Goal: Task Accomplishment & Management: Manage account settings

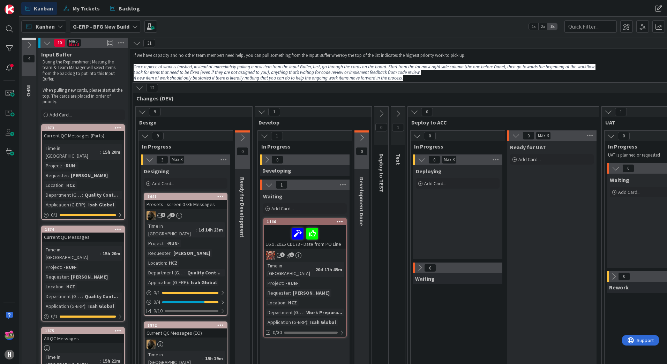
scroll to position [1360, 0]
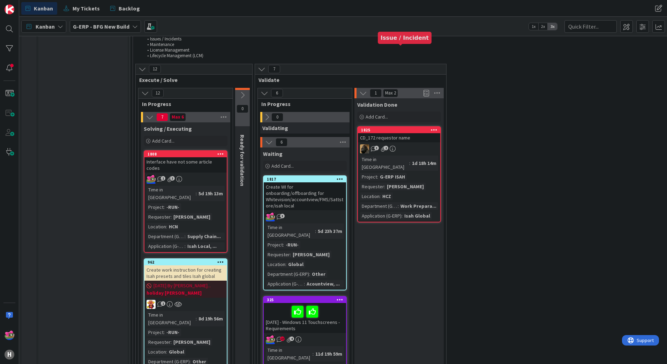
click at [392, 128] on div "1825" at bounding box center [400, 130] width 79 height 5
click at [401, 128] on div "1825" at bounding box center [400, 130] width 79 height 5
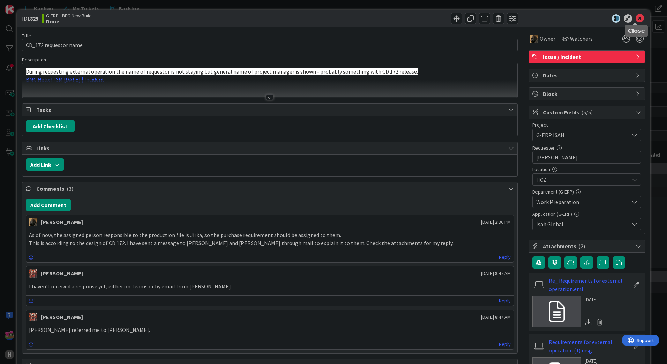
click at [635, 19] on icon at bounding box center [639, 18] width 8 height 8
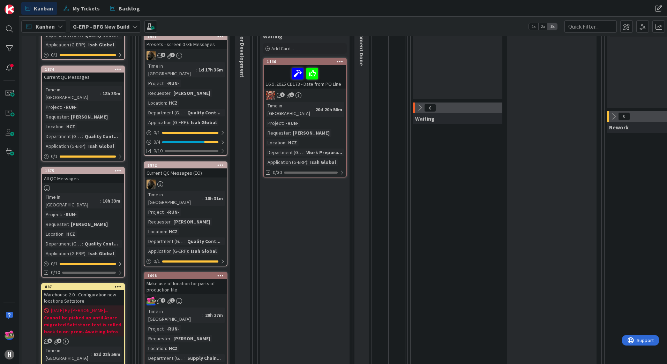
scroll to position [174, 0]
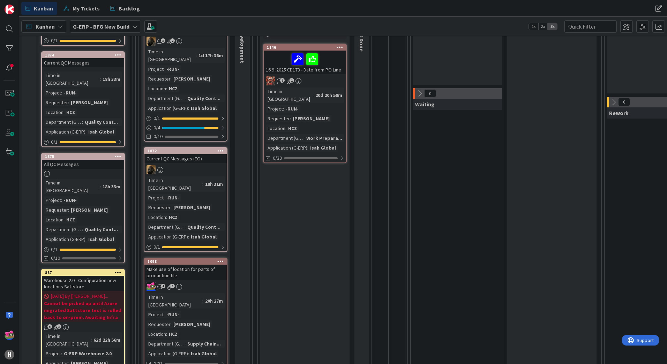
click at [204, 165] on div at bounding box center [185, 169] width 82 height 9
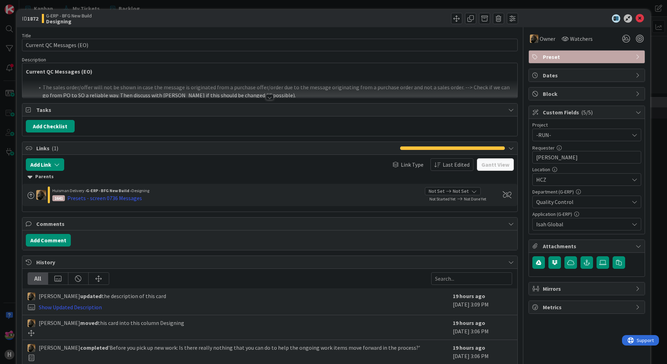
click at [266, 94] on div at bounding box center [270, 97] width 8 height 6
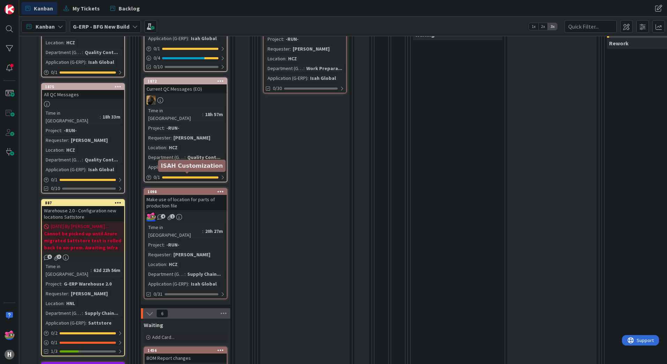
click at [187, 189] on div "1098" at bounding box center [186, 191] width 79 height 5
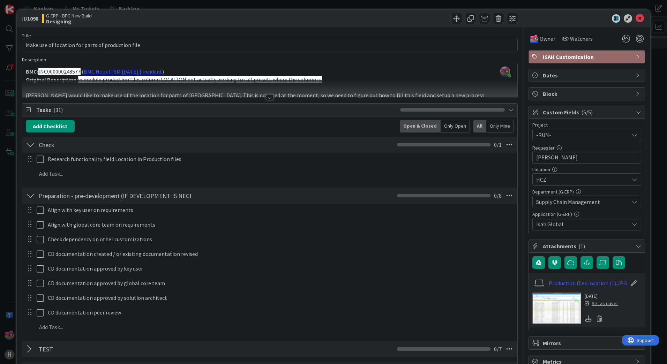
click at [264, 94] on div at bounding box center [269, 89] width 495 height 18
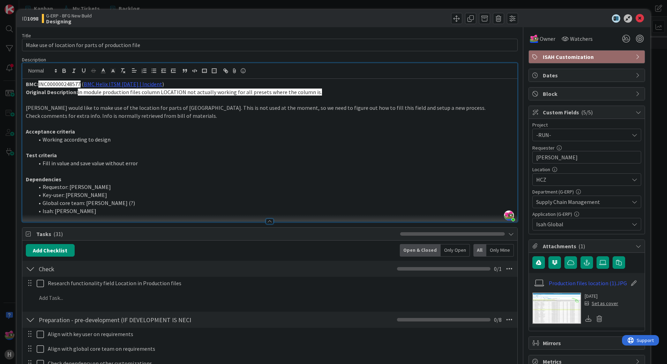
click at [559, 295] on img at bounding box center [556, 308] width 49 height 31
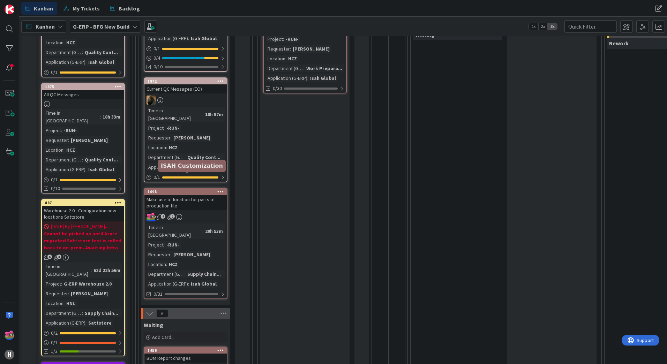
click at [195, 189] on div "1098" at bounding box center [186, 191] width 79 height 5
click at [187, 212] on div "4 1" at bounding box center [185, 216] width 82 height 9
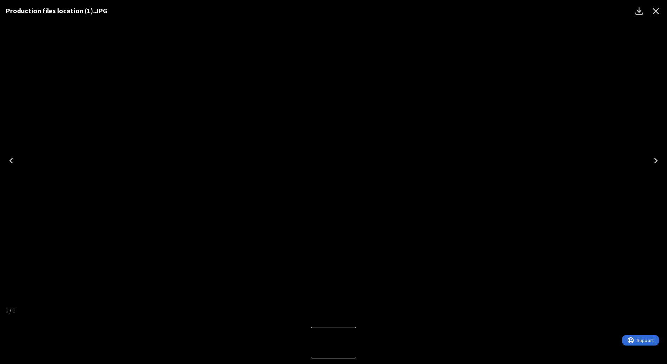
click at [658, 13] on icon "Close" at bounding box center [655, 11] width 11 height 11
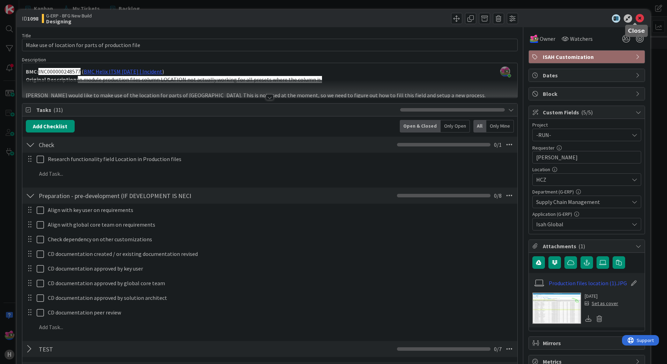
click at [635, 19] on icon at bounding box center [639, 18] width 8 height 8
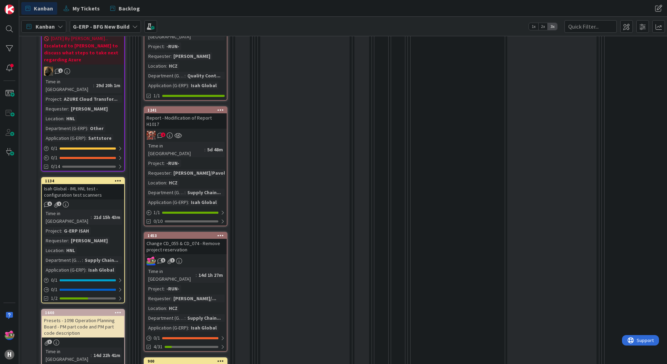
scroll to position [697, 0]
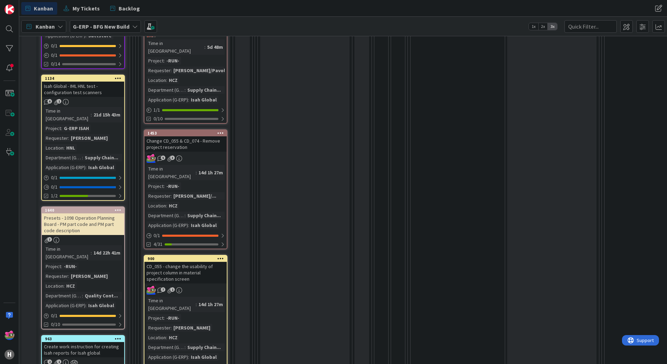
click at [209, 262] on div "CD_055 - change the usability of project column in material specification screen" at bounding box center [185, 273] width 82 height 22
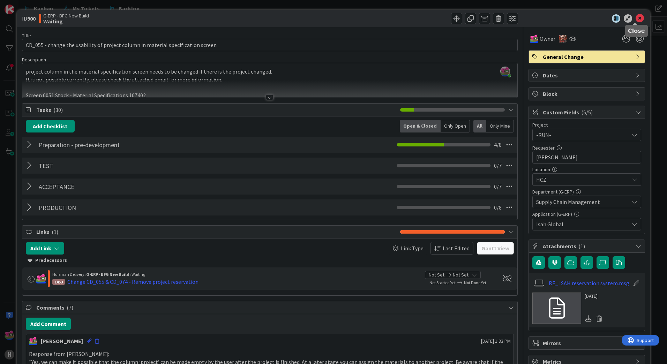
drag, startPoint x: 634, startPoint y: 15, endPoint x: 609, endPoint y: 40, distance: 35.7
click at [635, 15] on icon at bounding box center [639, 18] width 8 height 8
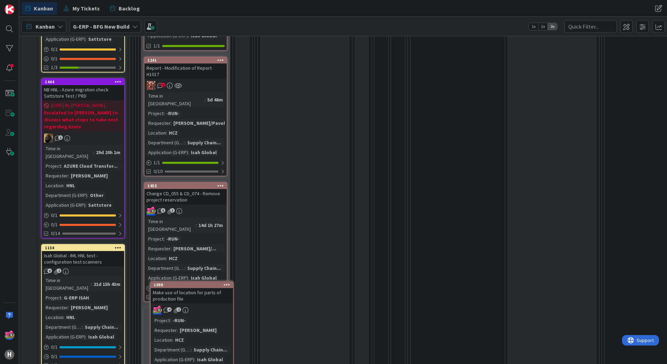
scroll to position [541, 0]
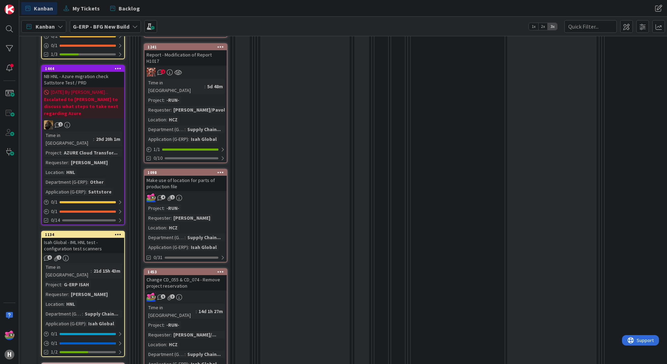
click at [211, 204] on div "Project : -RUN- Requester : Martin Melus Location : HCZ Department (G-ERP) : Su…" at bounding box center [185, 227] width 78 height 47
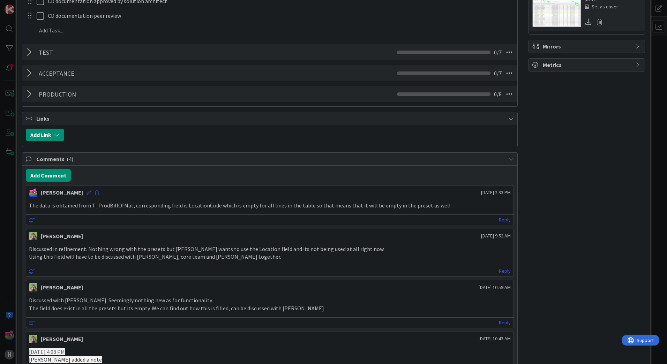
scroll to position [384, 0]
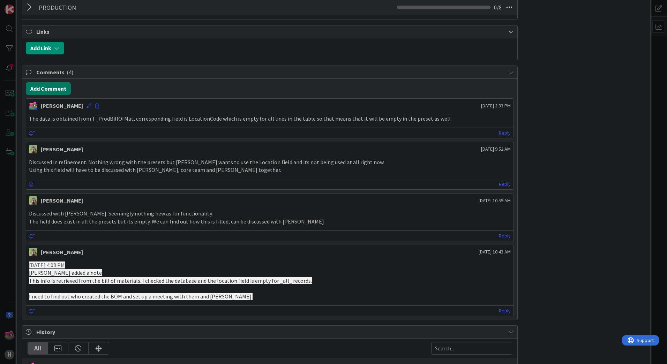
click at [48, 92] on button "Add Comment" at bounding box center [48, 88] width 45 height 13
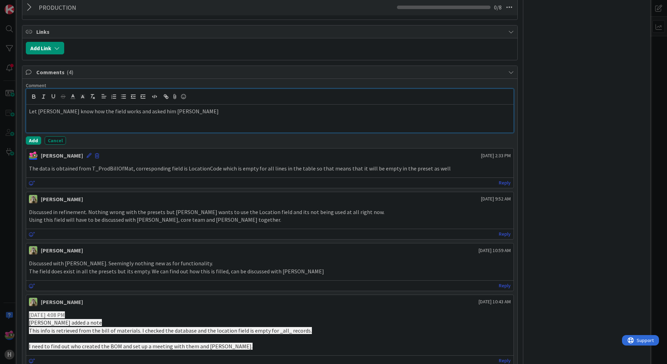
click at [155, 113] on p "Let Martin know how the field works and asked him wether" at bounding box center [269, 111] width 481 height 8
click at [37, 143] on button "Add" at bounding box center [33, 140] width 15 height 8
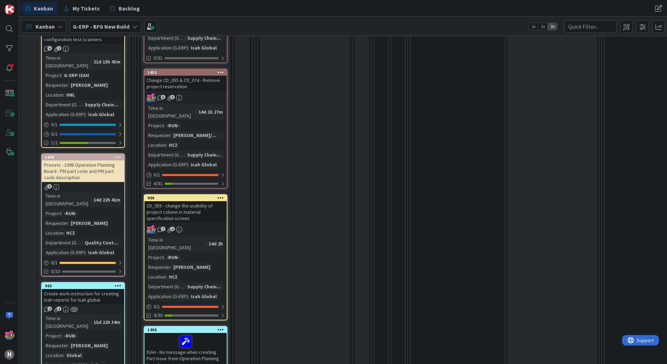
click at [206, 108] on div "14d 1h 27m" at bounding box center [211, 112] width 28 height 8
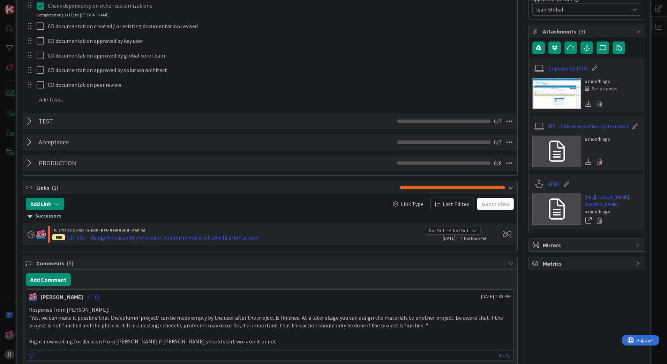
scroll to position [279, 0]
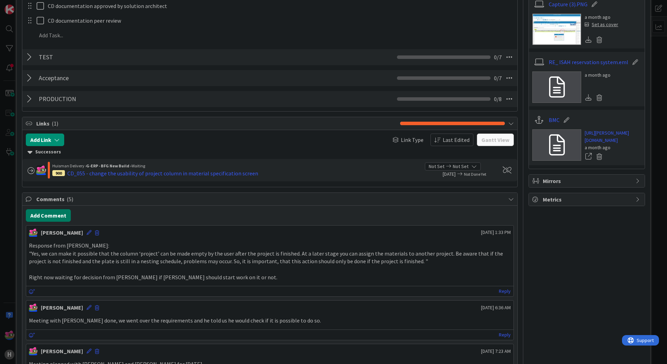
drag, startPoint x: 63, startPoint y: 216, endPoint x: 198, endPoint y: 207, distance: 136.0
click at [62, 216] on button "Add Comment" at bounding box center [48, 215] width 45 height 13
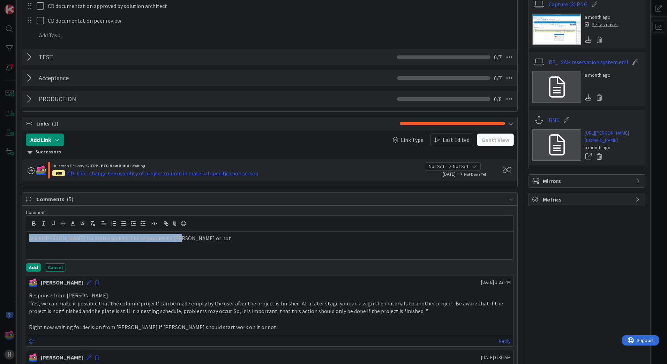
drag, startPoint x: 186, startPoint y: 239, endPoint x: -1, endPoint y: 234, distance: 187.3
click at [0, 234] on html "H Kanban My Tickets Backlog Kanban My Tickets Backlog Kanban G-ERP - BFG New Bu…" at bounding box center [333, 182] width 667 height 364
copy p "Asked Martin for status update if he responded to Tim or not"
drag, startPoint x: 41, startPoint y: 266, endPoint x: 36, endPoint y: 268, distance: 5.6
click at [41, 266] on div "Add Cancel" at bounding box center [270, 267] width 488 height 8
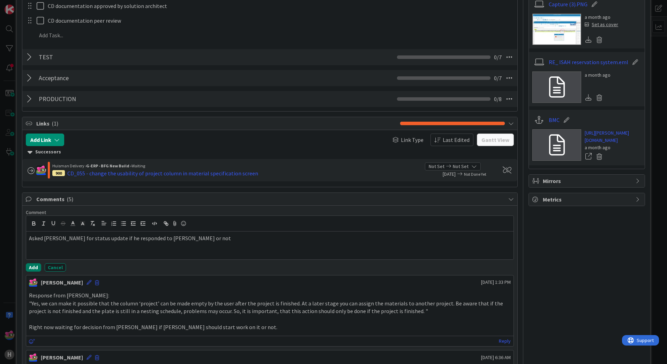
click at [36, 268] on button "Add" at bounding box center [33, 267] width 15 height 8
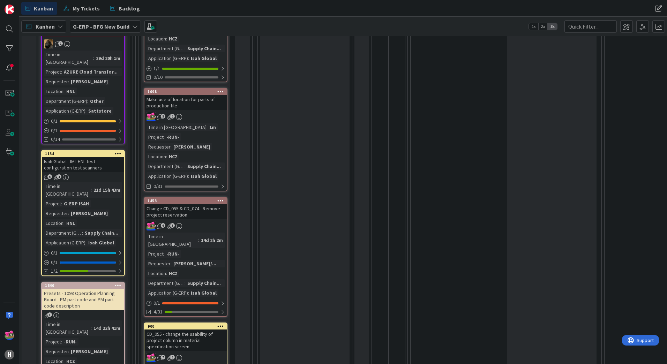
scroll to position [606, 0]
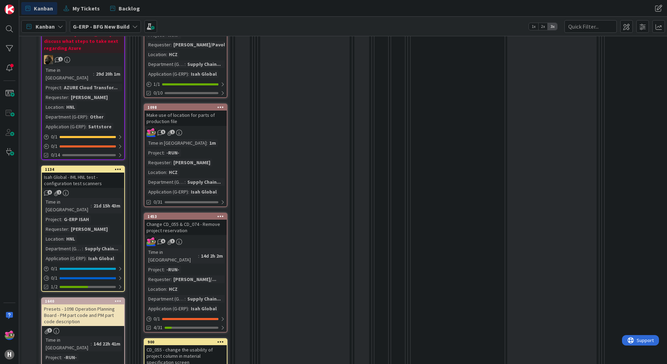
click at [209, 213] on link "1453 Change CD_055 & CD_074 - Remove project reservation 6 3 Time in Column : 1…" at bounding box center [186, 273] width 84 height 120
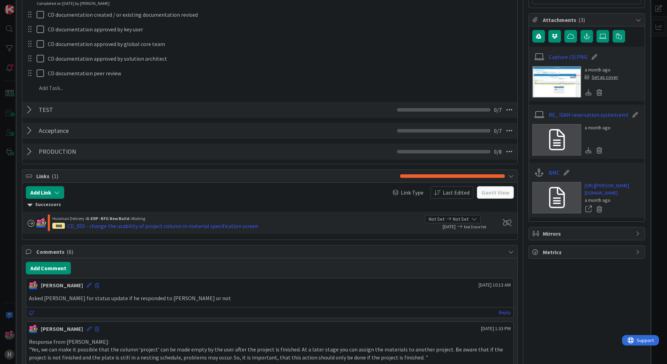
scroll to position [279, 0]
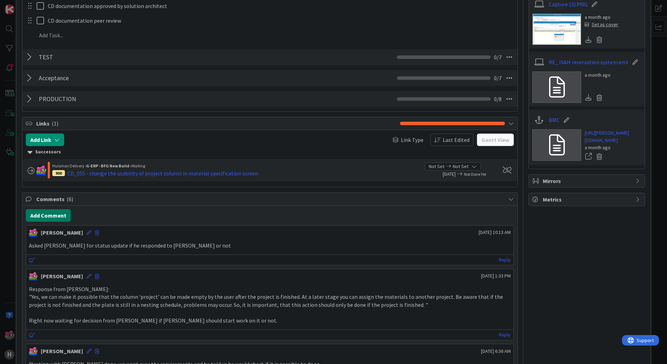
click at [48, 218] on button "Add Comment" at bounding box center [48, 215] width 45 height 13
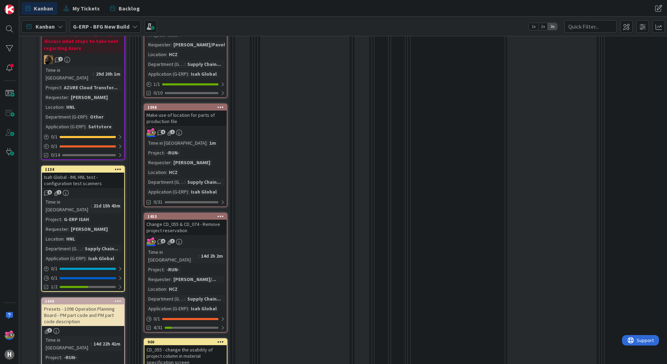
click at [204, 345] on div "CD_055 - change the usability of project column in material specification screen" at bounding box center [185, 356] width 82 height 22
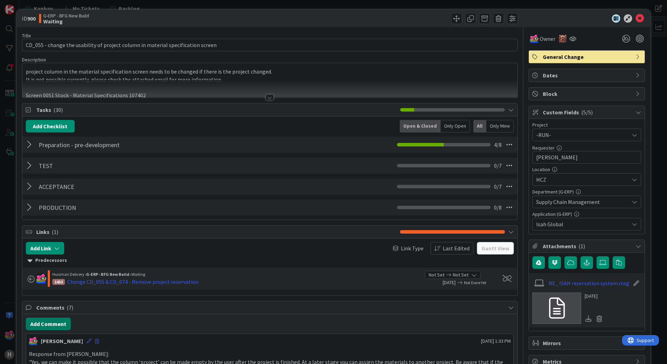
click at [60, 322] on button "Add Comment" at bounding box center [48, 324] width 45 height 13
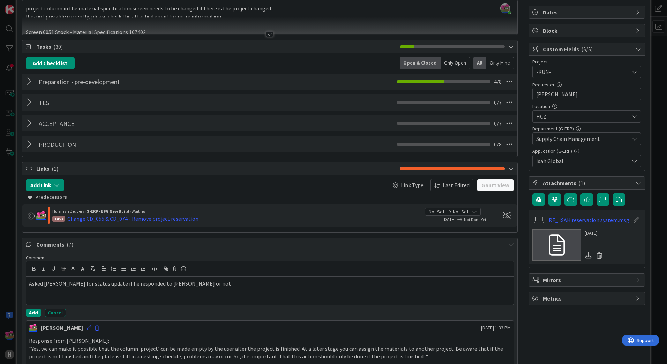
scroll to position [174, 0]
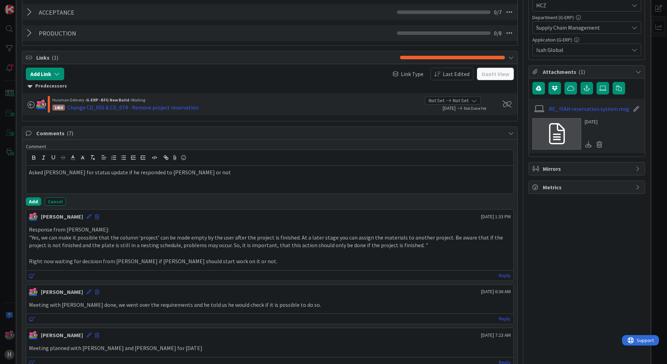
click at [31, 207] on div "Comment Asked Martin for status update if he responded to Tim or not Add Cancel…" at bounding box center [269, 347] width 495 height 415
click at [32, 204] on button "Add" at bounding box center [33, 201] width 15 height 8
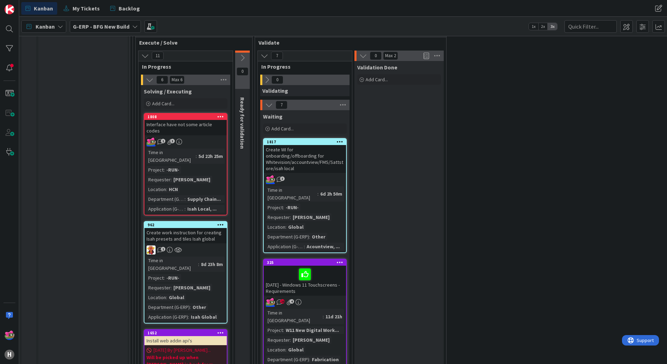
scroll to position [1392, 0]
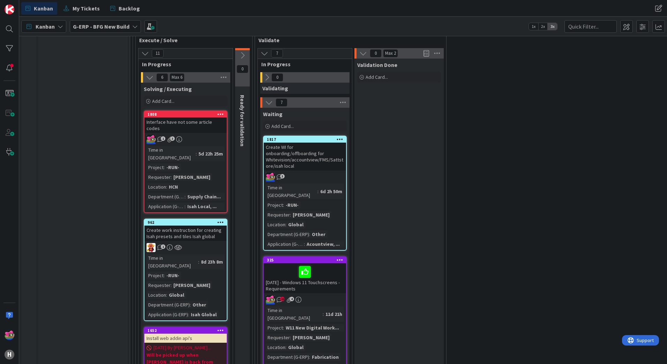
click at [340, 263] on div "[DATE] - Windows 11 Touchscreens - Requirements" at bounding box center [305, 278] width 82 height 30
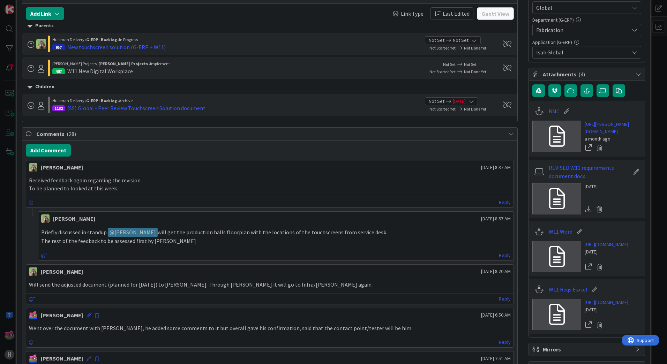
scroll to position [174, 0]
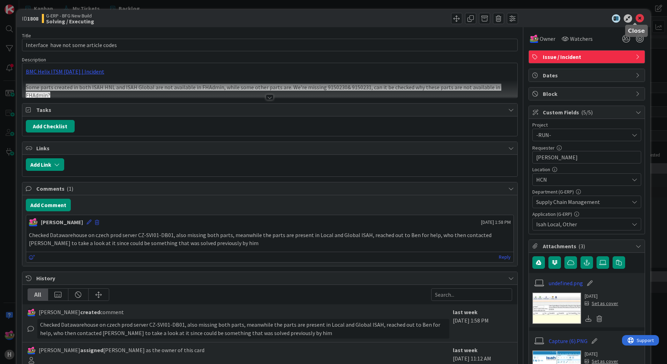
click at [635, 18] on icon at bounding box center [639, 18] width 8 height 8
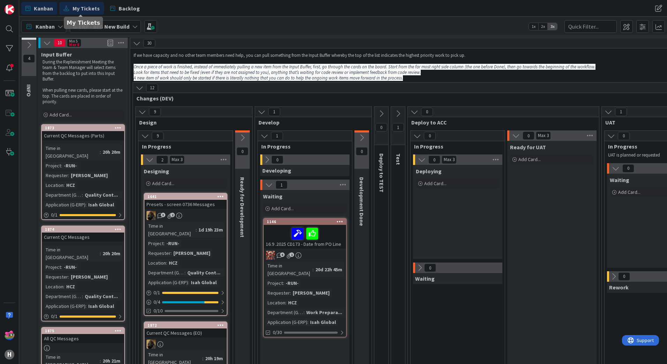
click at [85, 11] on span "My Tickets" at bounding box center [86, 8] width 27 height 8
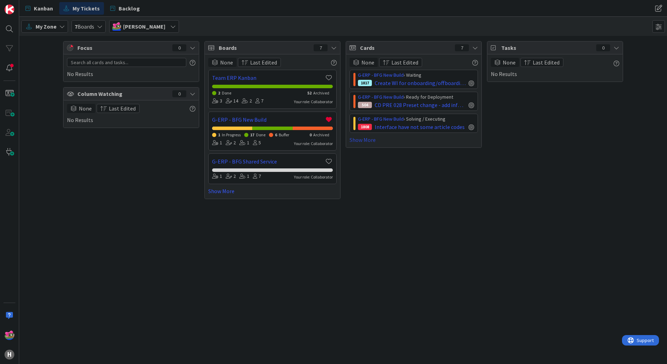
click at [367, 142] on link "Show More" at bounding box center [413, 140] width 128 height 8
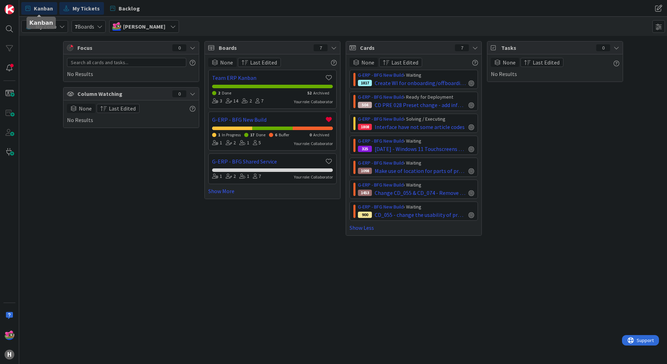
click at [49, 8] on span "Kanban" at bounding box center [43, 8] width 19 height 8
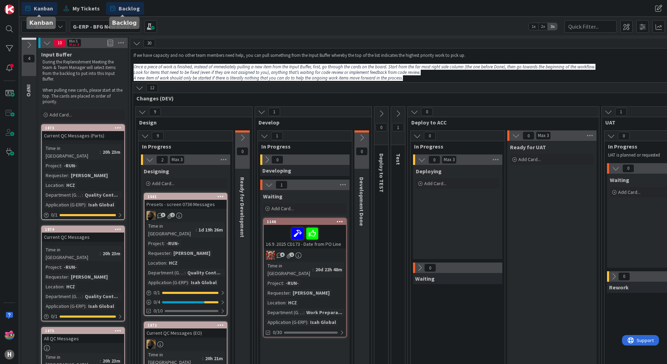
click at [120, 8] on span "Backlog" at bounding box center [129, 8] width 21 height 8
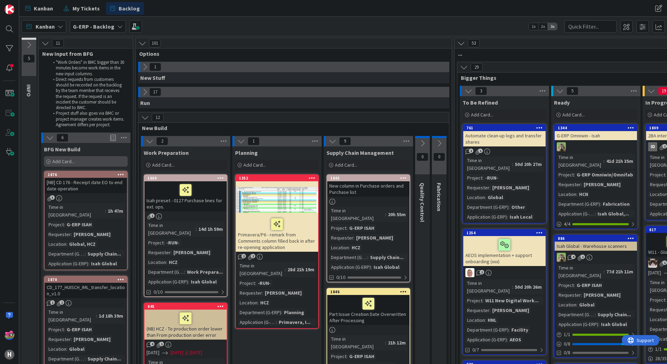
click at [87, 158] on div "Add Card..." at bounding box center [86, 161] width 84 height 10
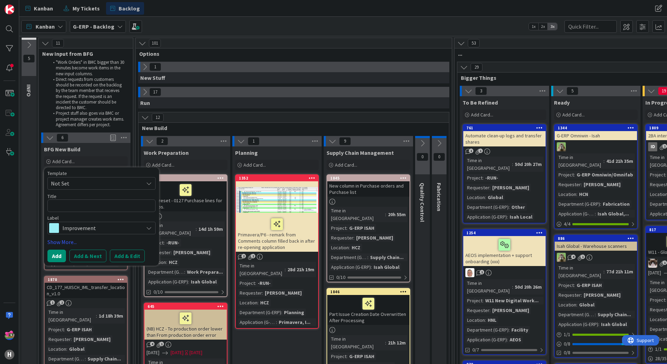
click at [85, 227] on span "Improvement" at bounding box center [100, 228] width 77 height 10
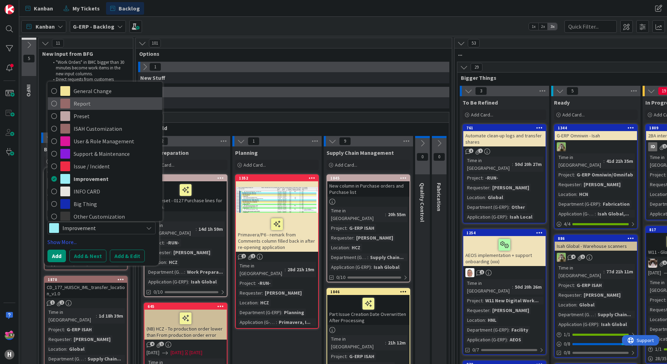
click at [54, 104] on icon at bounding box center [54, 103] width 6 height 10
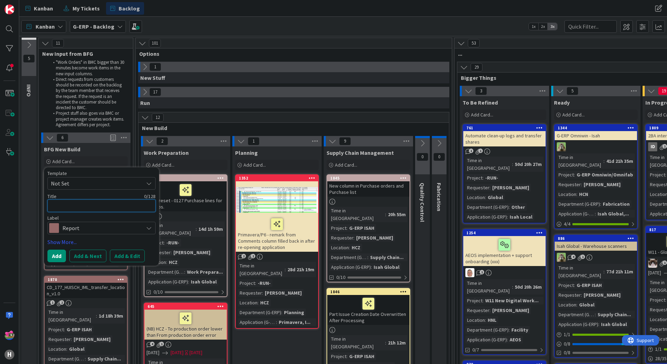
click at [74, 206] on textarea at bounding box center [101, 205] width 108 height 13
type textarea "x"
type textarea "Mo"
type textarea "x"
type textarea "Mod"
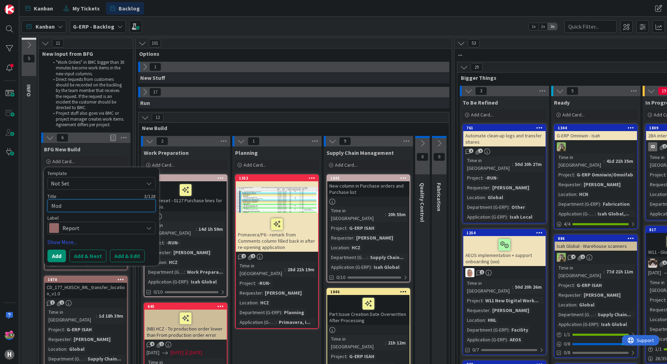
type textarea "x"
type textarea "Modi"
type textarea "x"
type textarea "Modify"
type textarea "x"
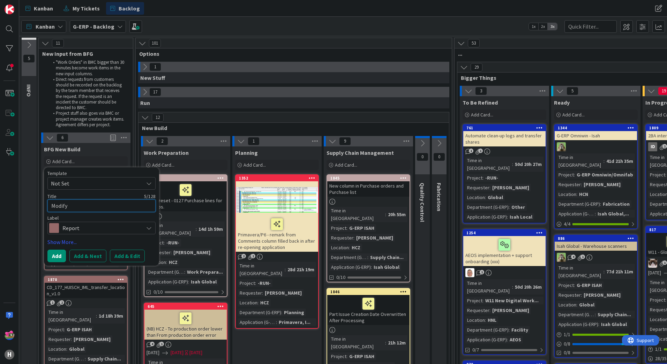
type textarea "Modify"
type textarea "x"
type textarea "Modify R"
type textarea "x"
type textarea "Modify Re"
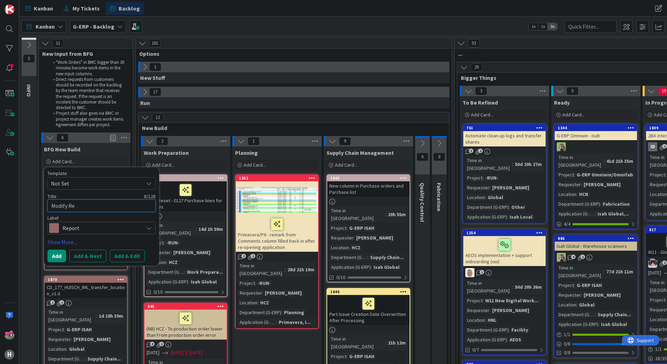
type textarea "x"
type textarea "Modify Rep"
type textarea "x"
type textarea "Modify Repor"
type textarea "x"
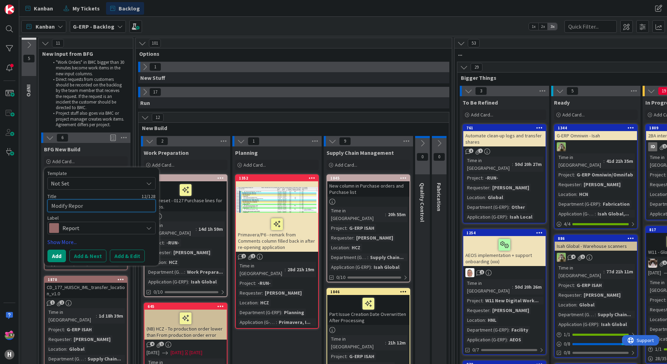
type textarea "Modify Report"
type textarea "x"
type textarea "Modify Report"
type textarea "x"
type textarea "Modify Report H"
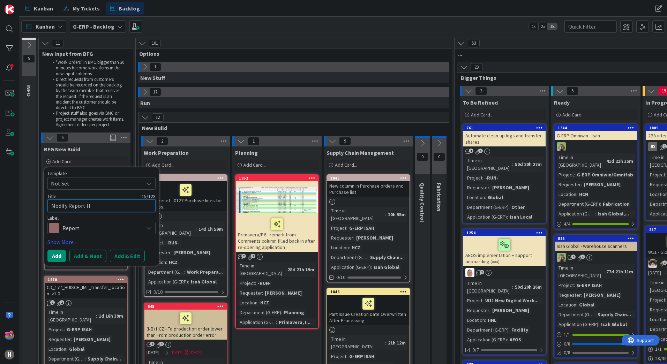
type textarea "x"
type textarea "Modify Report H0"
type textarea "x"
type textarea "Modify Report H01"
type textarea "x"
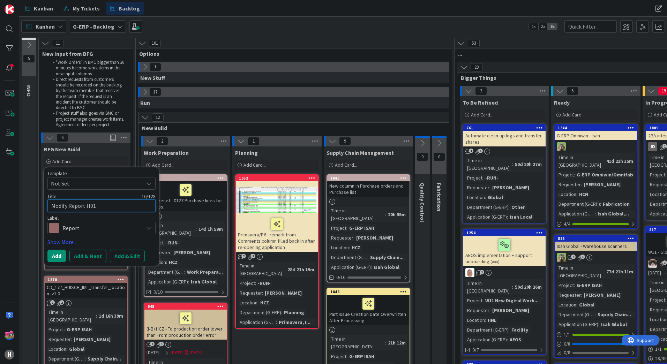
type textarea "Modify Report H012"
type textarea "x"
type textarea "Modify Report H01"
type textarea "x"
type textarea "Modify Report H0"
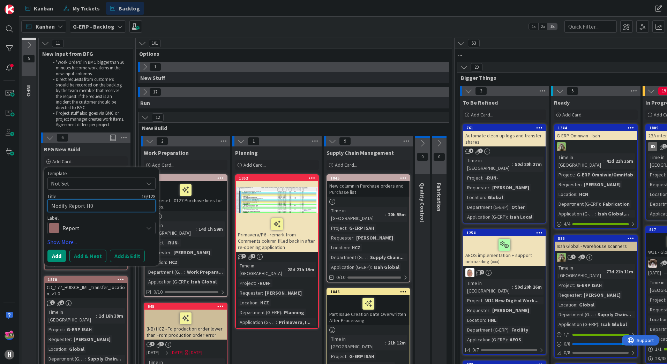
type textarea "x"
type textarea "Modify Report H"
type textarea "x"
type textarea "Modify Report H1"
type textarea "x"
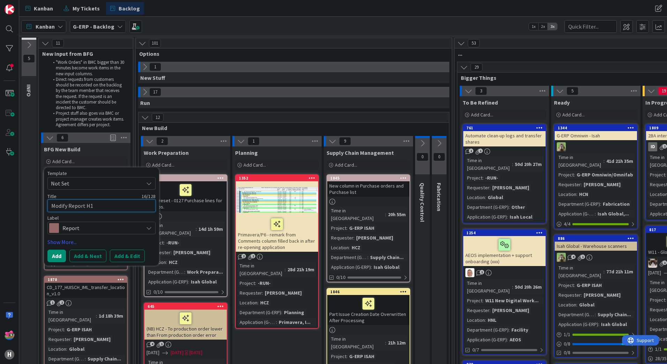
type textarea "Modify Report H10"
type textarea "x"
type textarea "Modify Report H102"
type textarea "x"
type textarea "Modify Report H1024"
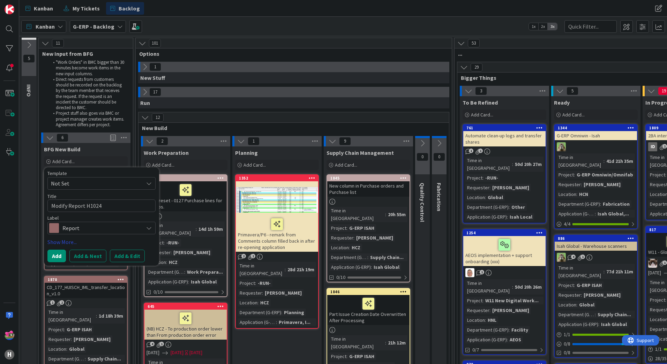
click at [62, 242] on link "Show More..." at bounding box center [101, 242] width 108 height 8
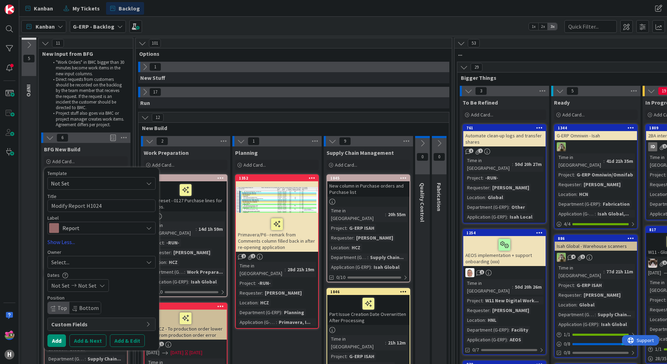
click at [81, 257] on div "Select..." at bounding box center [101, 262] width 108 height 13
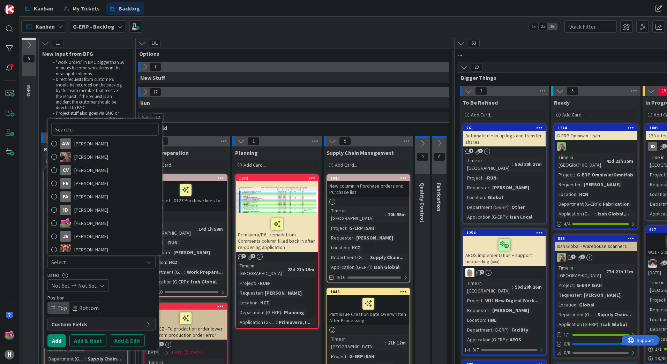
click at [142, 288] on div "Not Set Not Set" at bounding box center [101, 285] width 108 height 13
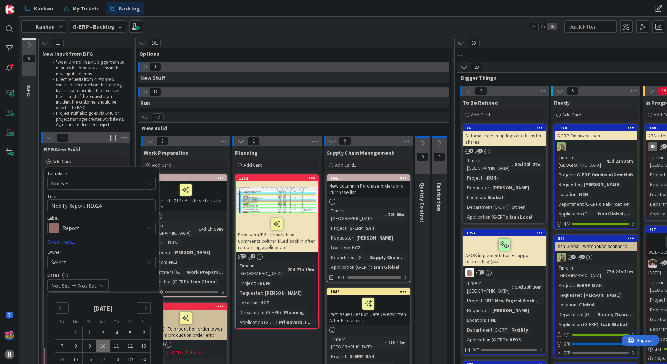
click at [181, 28] on div "Kanban G-ERP - Backlog 1x 2x 3x" at bounding box center [342, 26] width 647 height 19
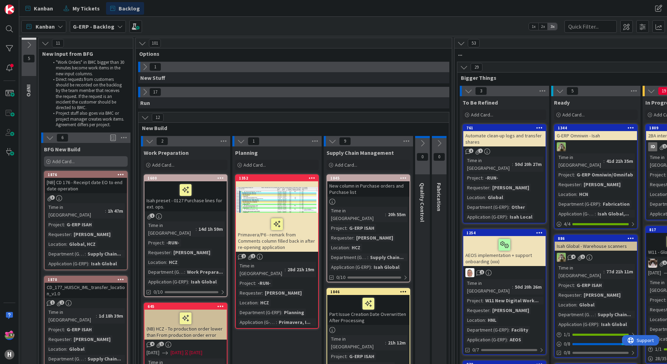
click at [80, 160] on div "Add Card..." at bounding box center [86, 161] width 84 height 10
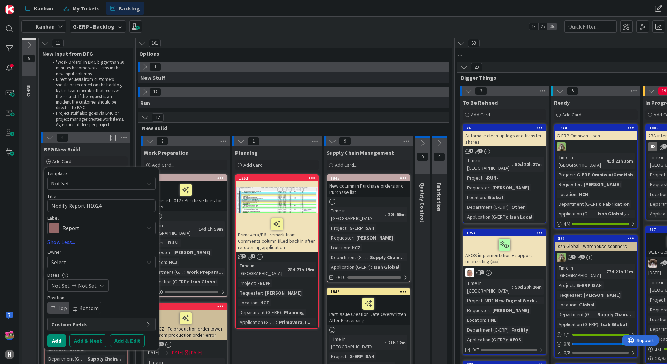
click at [68, 324] on span "Custom Fields" at bounding box center [96, 324] width 91 height 8
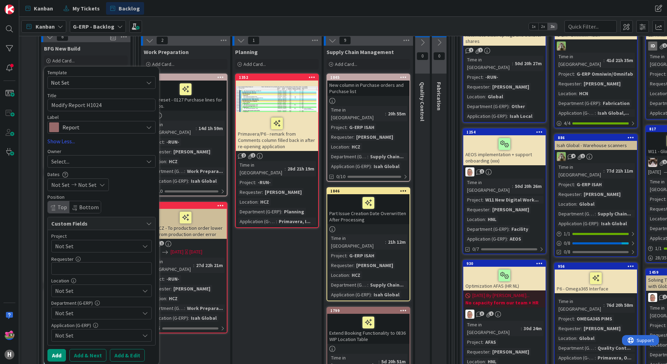
scroll to position [105, 0]
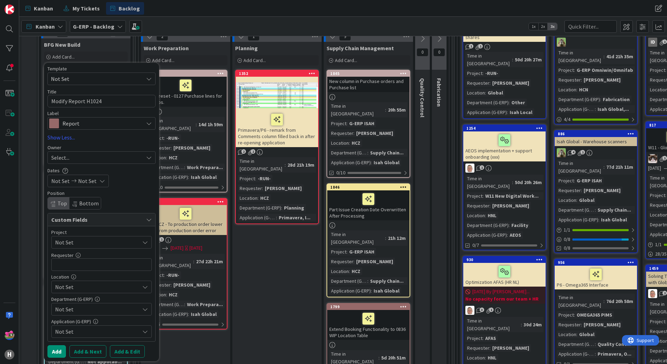
click at [78, 240] on span "Not Set" at bounding box center [95, 242] width 81 height 10
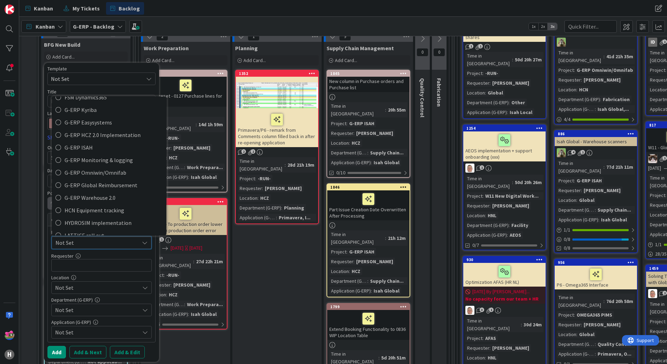
scroll to position [244, 0]
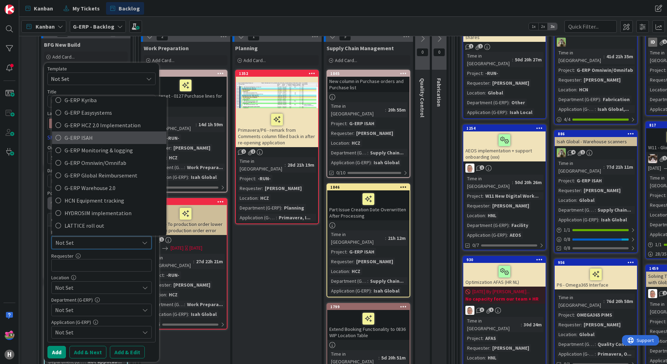
click at [65, 142] on span "G-ERP ISAH" at bounding box center [114, 137] width 98 height 10
type textarea "x"
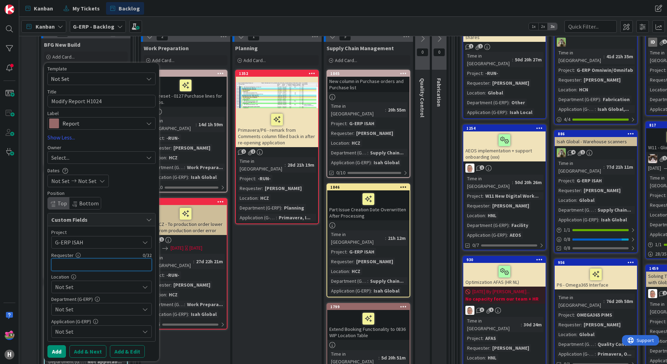
click at [85, 266] on input "text" at bounding box center [101, 264] width 100 height 13
type input "[PERSON_NAME]"
type textarea "x"
type input "[PERSON_NAME]"
click at [108, 289] on span "Not Set" at bounding box center [97, 287] width 84 height 8
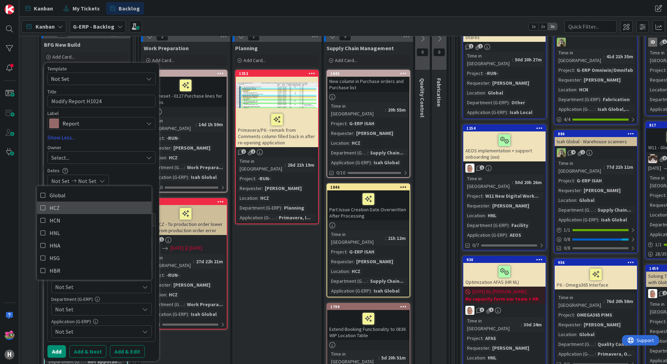
click at [45, 208] on icon at bounding box center [43, 208] width 6 height 10
click at [97, 314] on div "Not Set" at bounding box center [101, 309] width 100 height 13
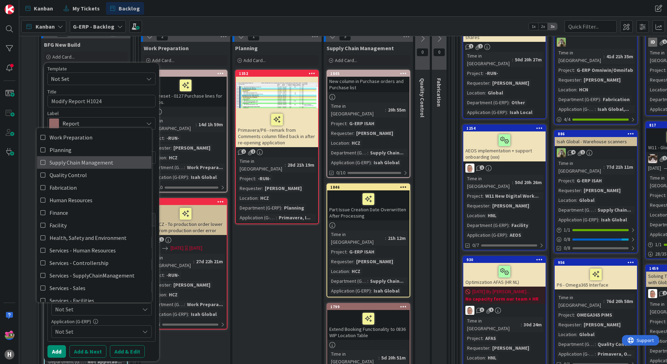
click at [79, 163] on span "Supply Chain Management" at bounding box center [82, 162] width 64 height 10
click at [112, 333] on span "Not Set" at bounding box center [97, 331] width 84 height 8
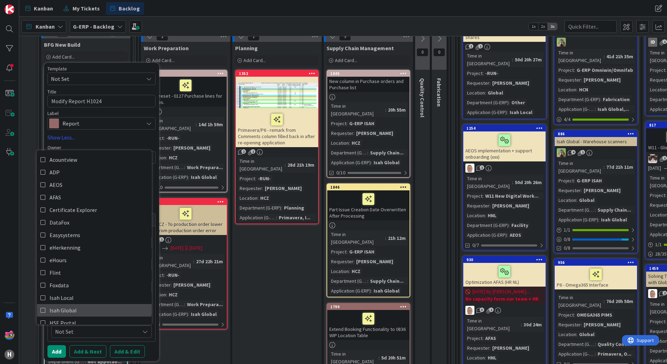
click at [64, 313] on span "Isah Global" at bounding box center [63, 310] width 27 height 10
type textarea "x"
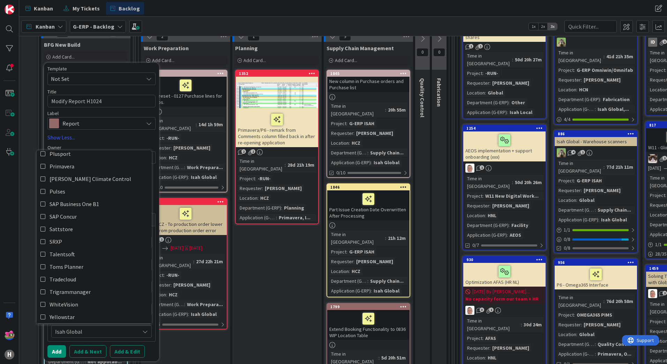
scroll to position [321, 0]
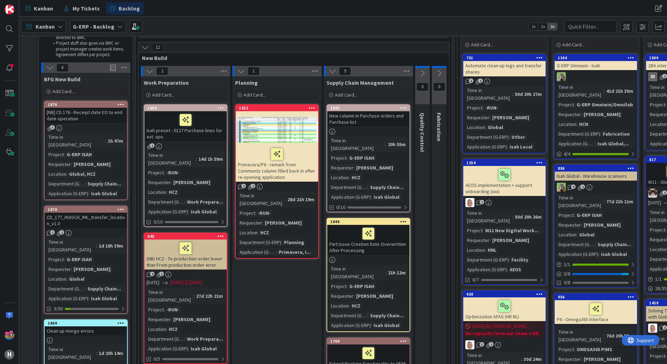
scroll to position [0, 0]
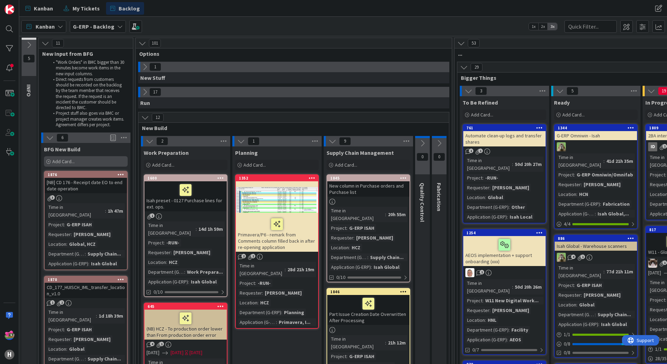
click at [84, 160] on div "Add Card..." at bounding box center [86, 161] width 84 height 10
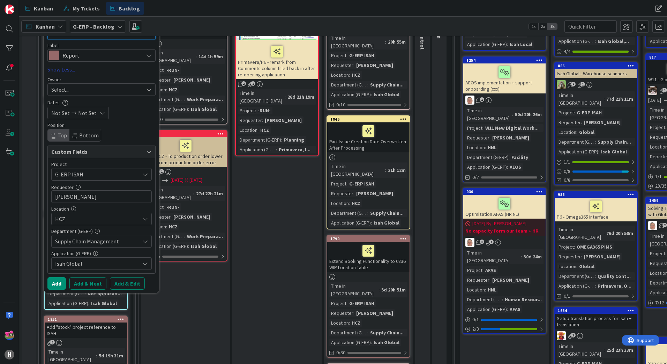
scroll to position [174, 0]
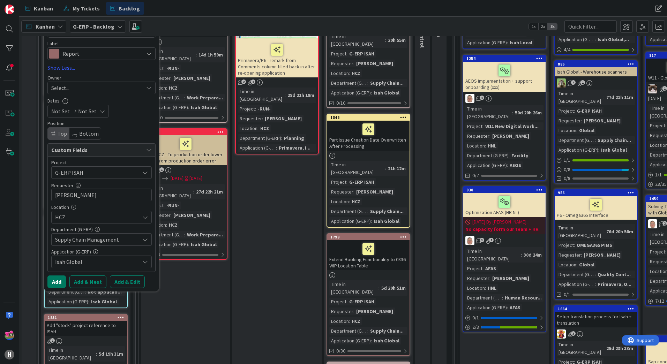
click at [58, 284] on button "Add" at bounding box center [56, 281] width 18 height 13
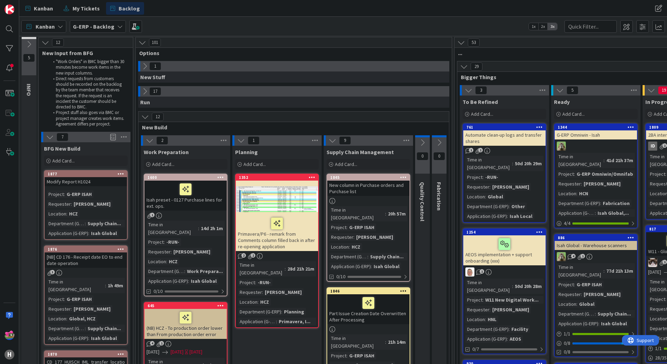
scroll to position [0, 0]
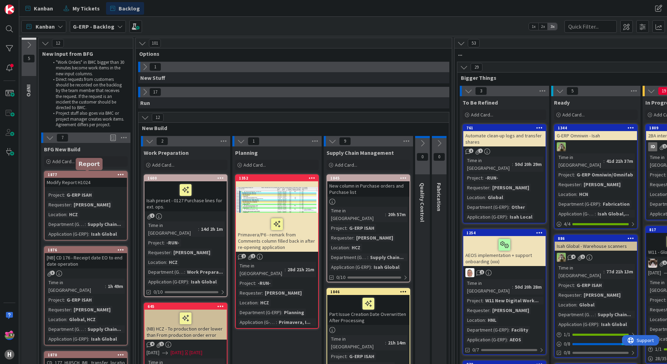
click at [90, 176] on div "1877" at bounding box center [87, 174] width 79 height 5
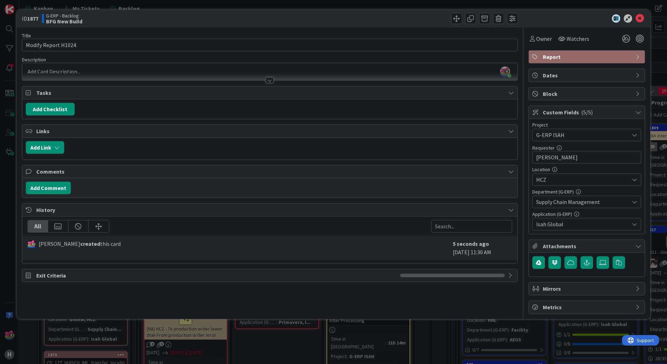
click at [58, 74] on div at bounding box center [269, 76] width 495 height 7
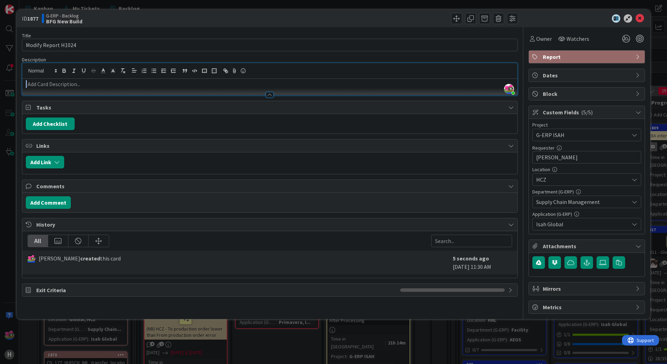
click at [76, 85] on p at bounding box center [270, 84] width 488 height 8
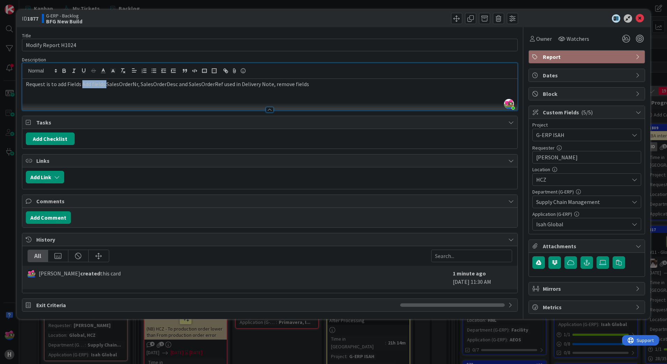
drag, startPoint x: 105, startPoint y: 83, endPoint x: 82, endPoint y: 82, distance: 23.7
click at [82, 82] on p "Request is to add Fields Add fields SalesOrderNr, SalesOrderDesc and SalesOrder…" at bounding box center [270, 84] width 488 height 8
click at [294, 84] on p "Request is to add Fields SalesOrderNr, SalesOrderDesc and SalesOrderRef used in…" at bounding box center [270, 84] width 488 height 8
click at [297, 86] on p "Request is to add Fields SalesOrderNr, SalesOrderDesc and SalesOrderRef used in…" at bounding box center [270, 84] width 488 height 8
click at [342, 87] on p "Request is to add Fields SalesOrderNr, SalesOrderDesc and SalesOrderRef used in…" at bounding box center [270, 84] width 488 height 8
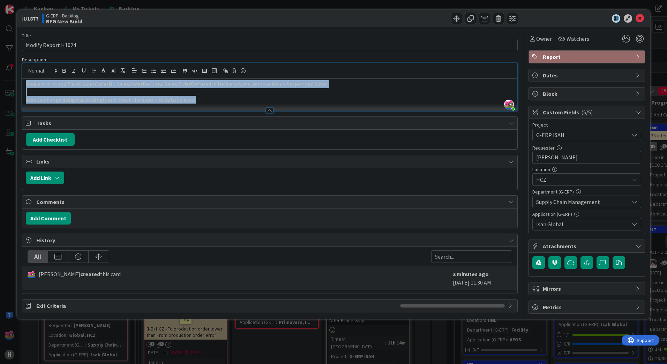
drag, startPoint x: 193, startPoint y: 100, endPoint x: 11, endPoint y: 77, distance: 183.8
click at [11, 77] on div "ID 1877 G-ERP - Backlog BFG New Build Title 19 / 128 Modify Report H1024 Descri…" at bounding box center [333, 182] width 667 height 364
copy div "Request is to add Fields SalesOrderNr, SalesOrderDesc and SalesOrderRef used in…"
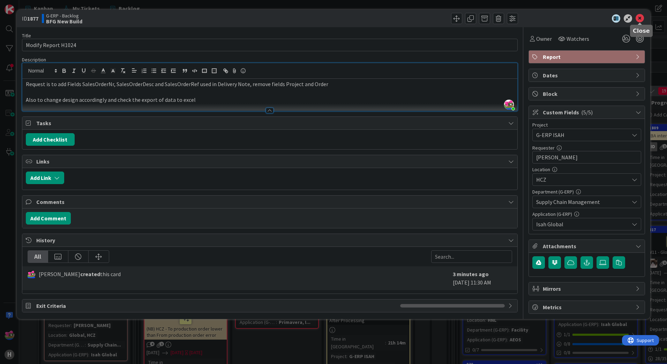
click at [638, 20] on icon at bounding box center [639, 18] width 8 height 8
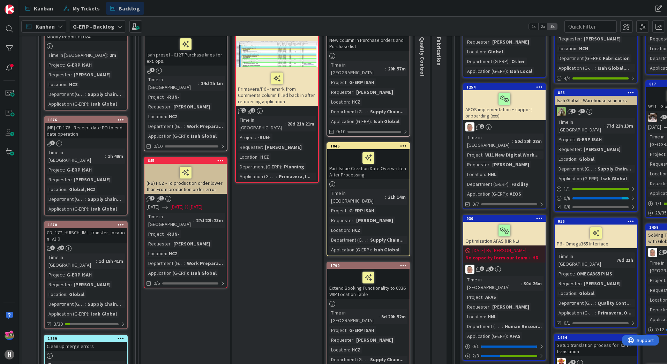
scroll to position [70, 0]
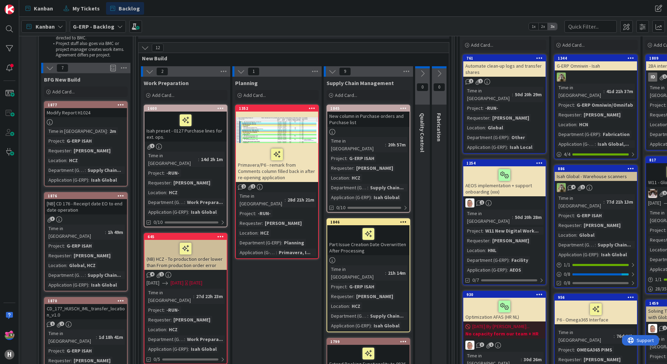
click at [117, 105] on div at bounding box center [120, 105] width 13 height 5
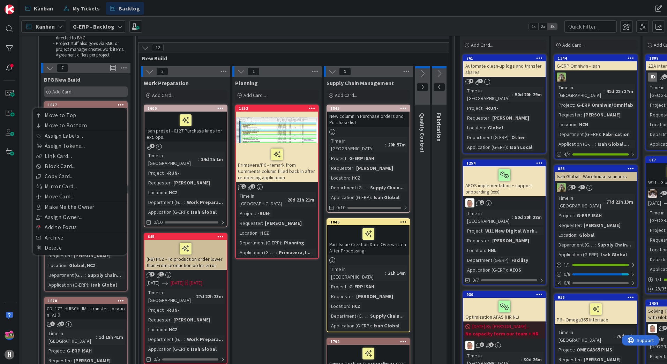
click at [75, 92] on div "Add Card..." at bounding box center [86, 91] width 84 height 10
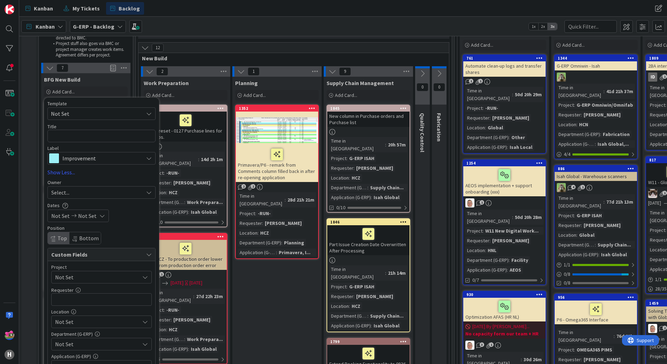
click at [97, 115] on span "Not Set" at bounding box center [94, 113] width 87 height 9
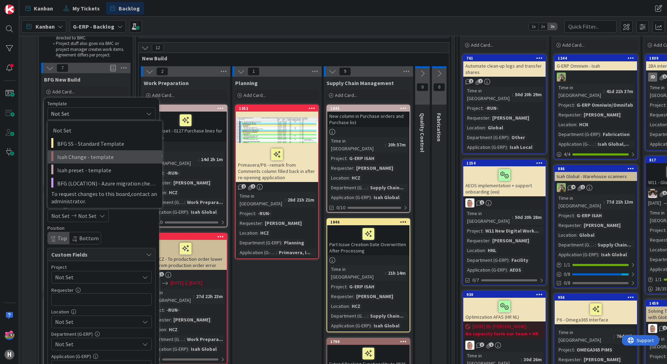
click at [97, 154] on span "Isah Change - template" at bounding box center [107, 156] width 100 height 9
type textarea "x"
type textarea "Isah Change - template"
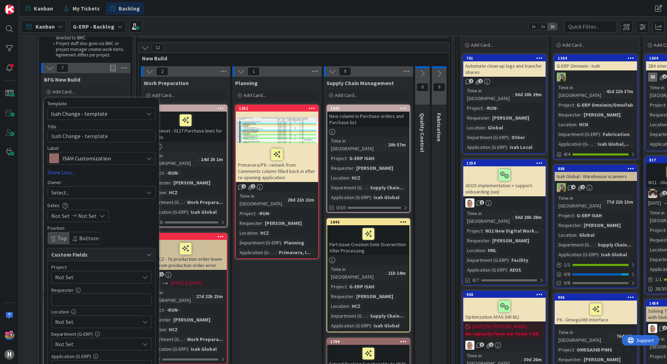
click at [202, 49] on div "12" at bounding box center [293, 48] width 310 height 10
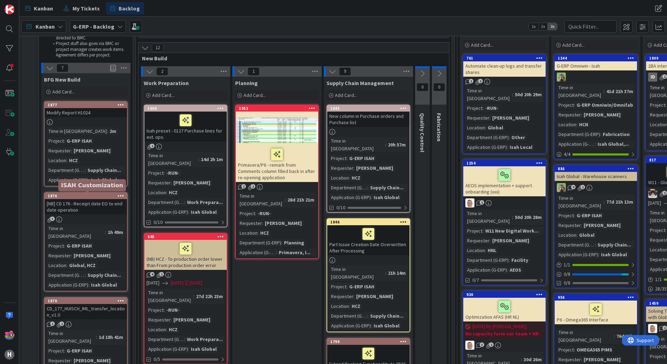
click at [89, 200] on div "[NB] CD 176 - Receipt date EO to end date operation" at bounding box center [86, 206] width 82 height 15
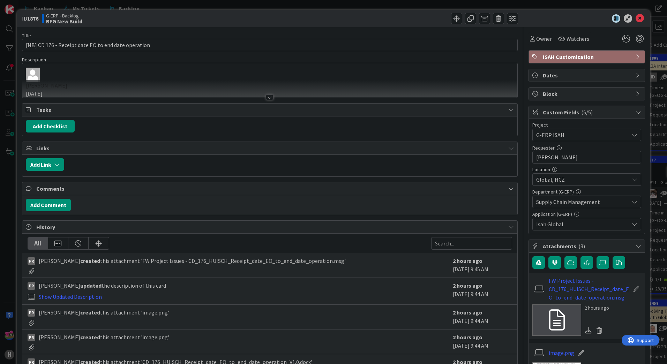
click at [267, 97] on div at bounding box center [270, 97] width 8 height 6
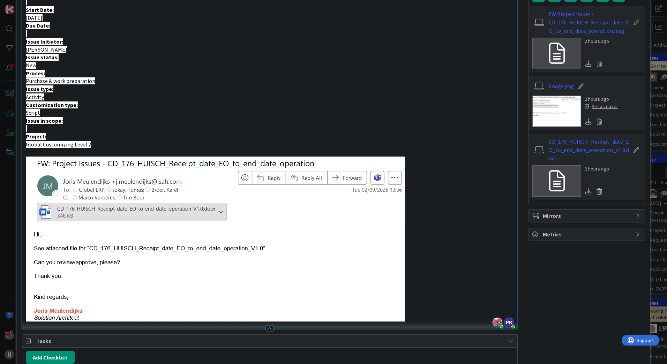
scroll to position [384, 0]
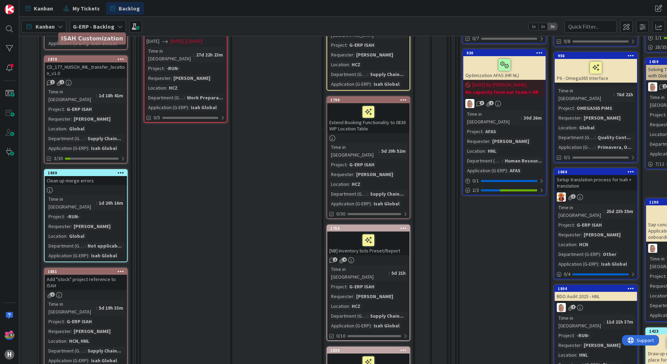
scroll to position [314, 0]
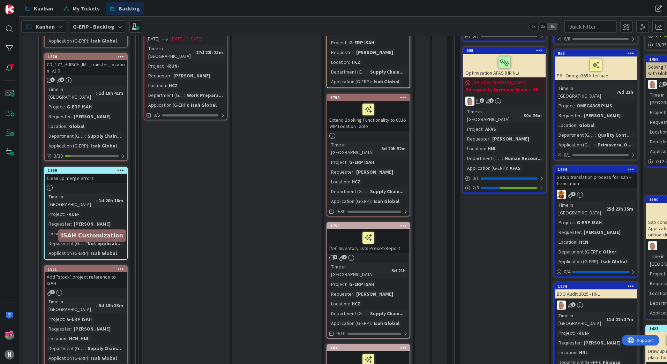
click at [93, 267] on div "1851" at bounding box center [87, 269] width 79 height 5
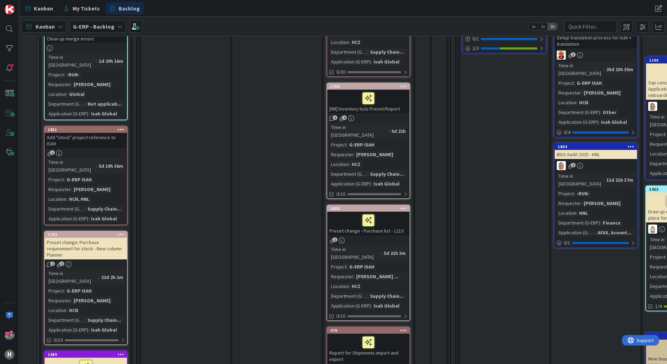
click at [105, 238] on div "Preset change: Purchase requirement for stock - New column Planner" at bounding box center [86, 249] width 82 height 22
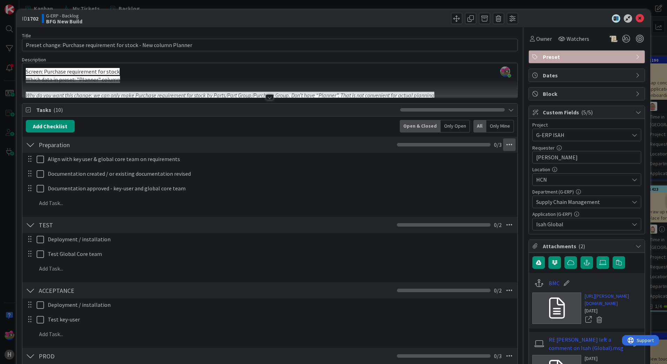
click at [503, 144] on icon at bounding box center [509, 144] width 13 height 13
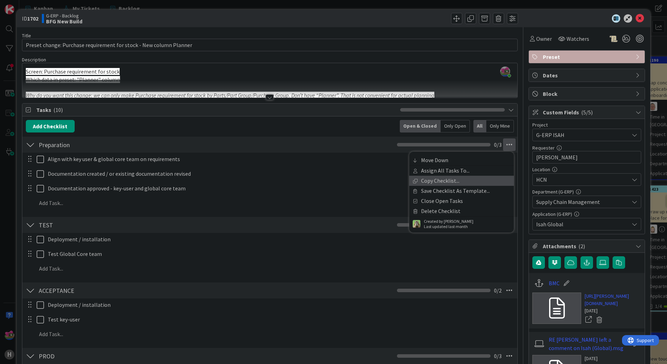
click at [467, 182] on link "Copy Checklist..." at bounding box center [461, 181] width 105 height 10
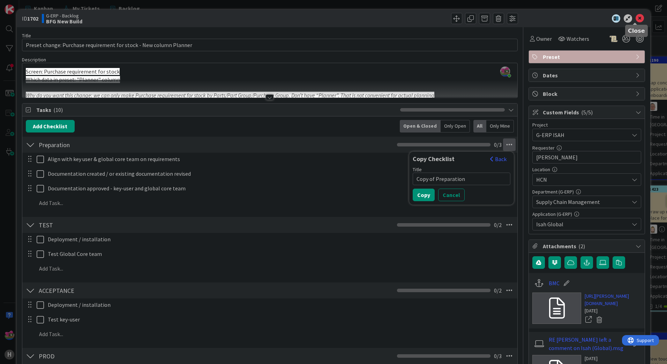
click at [635, 17] on icon at bounding box center [639, 18] width 8 height 8
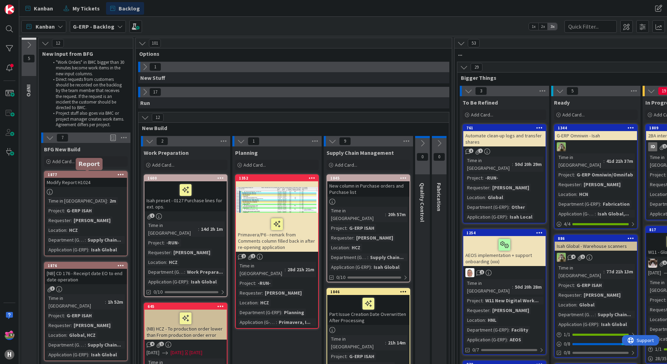
click at [98, 175] on div "1877" at bounding box center [87, 174] width 79 height 5
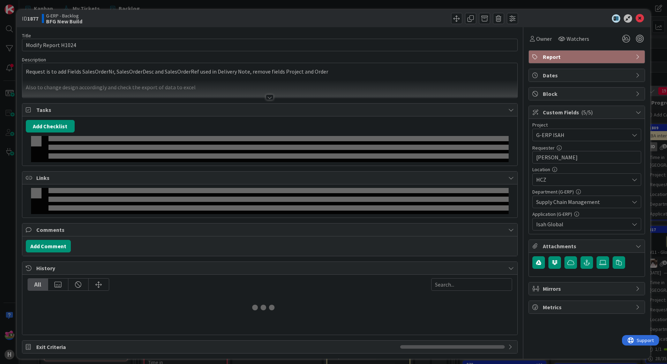
type textarea "x"
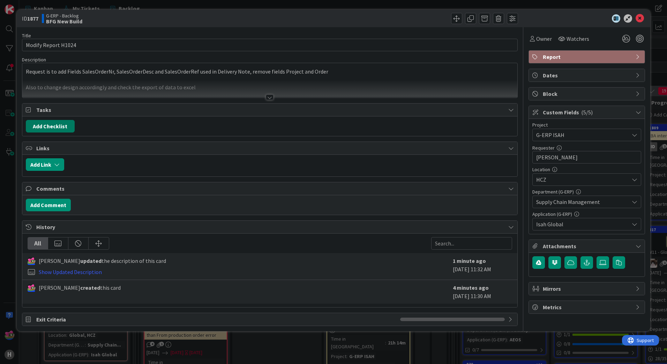
click at [53, 126] on button "Add Checklist" at bounding box center [50, 126] width 49 height 13
click at [83, 189] on link "Copy existing" at bounding box center [86, 188] width 32 height 7
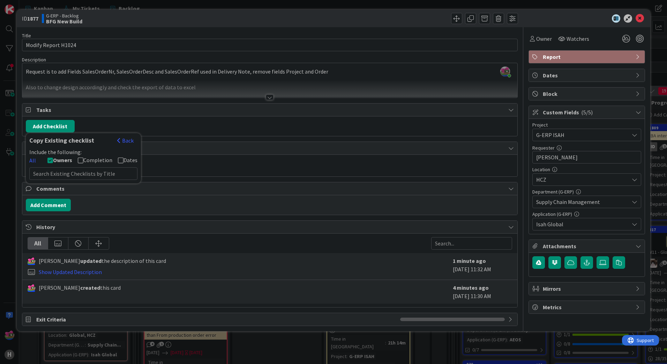
click at [50, 159] on icon at bounding box center [50, 160] width 6 height 6
click at [60, 172] on input "text" at bounding box center [83, 173] width 108 height 13
paste input "Request is to add Fields SalesOrderNr, SalesOrderDesc and SalesOrderRef used in…"
type input "Request is to add Fields SalesOrderNr, SalesOrderDesc and SalesOrderRef used in…"
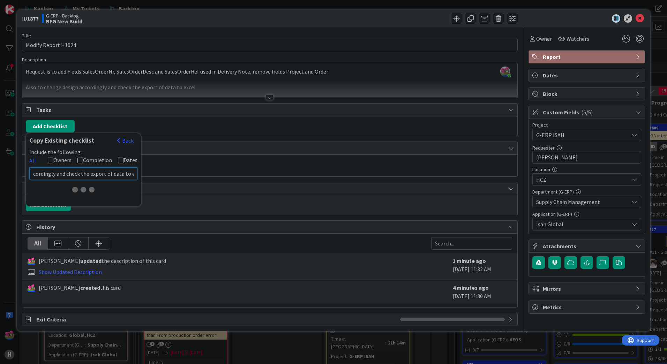
type textarea "x"
click at [34, 159] on link "All" at bounding box center [35, 160] width 13 height 8
click at [34, 159] on link "None" at bounding box center [35, 160] width 13 height 8
click at [78, 173] on input "text" at bounding box center [83, 173] width 108 height 13
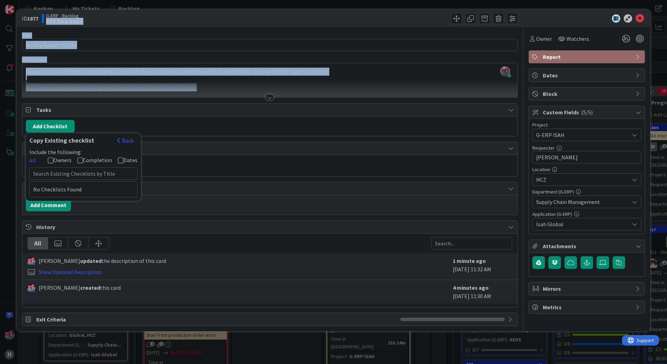
drag, startPoint x: 145, startPoint y: 16, endPoint x: 324, endPoint y: 106, distance: 200.0
click at [324, 106] on div "ID 1877 G-ERP - Backlog BFG New Build Title 19 / 128 Modify Report H1024 Descri…" at bounding box center [333, 170] width 633 height 321
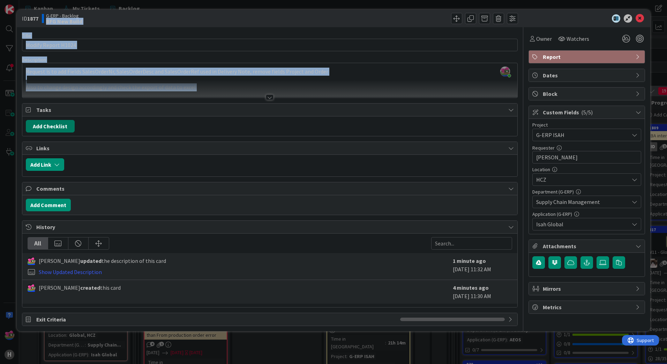
click at [45, 127] on button "Add Checklist" at bounding box center [50, 126] width 49 height 13
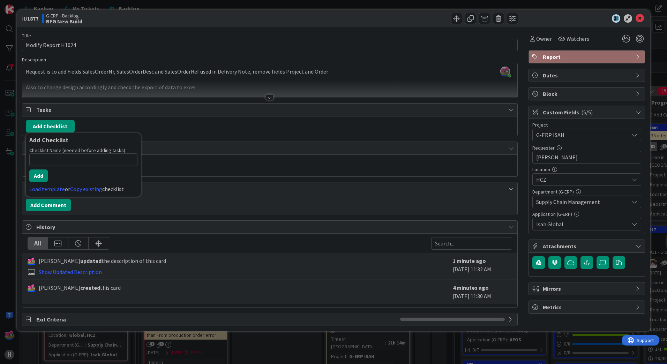
click at [278, 120] on div "Add Checklist Add Checklist Checklist Name (needed before adding tasks) 0 / 64 …" at bounding box center [270, 126] width 488 height 13
click at [135, 117] on div "Add Checklist Back" at bounding box center [269, 126] width 495 height 20
click at [641, 18] on icon at bounding box center [639, 18] width 8 height 8
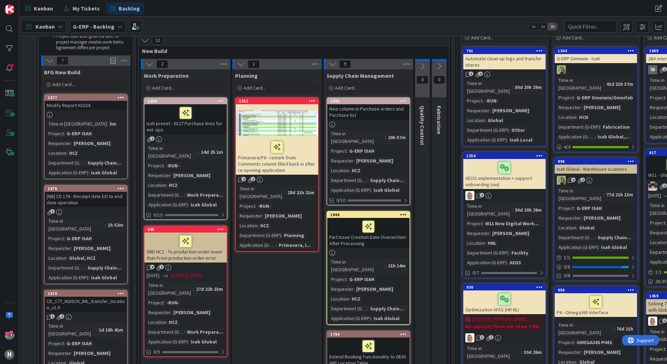
scroll to position [35, 0]
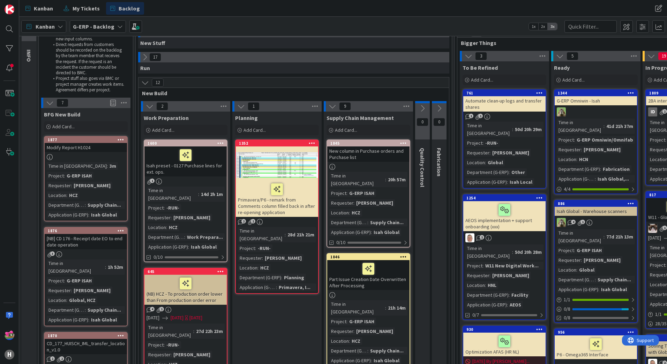
click at [76, 137] on div "1877" at bounding box center [87, 139] width 79 height 5
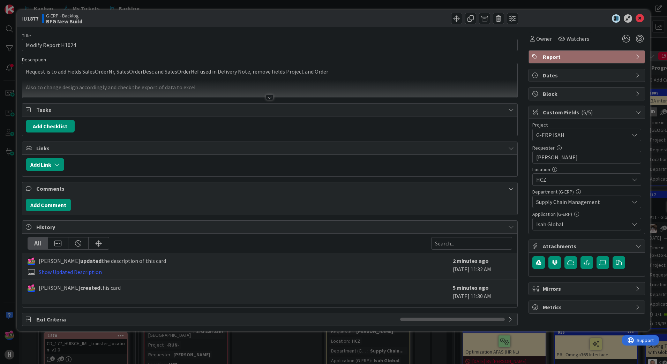
type textarea "x"
click at [63, 129] on button "Add Checklist" at bounding box center [50, 126] width 49 height 13
type input "prep"
click at [47, 192] on div "Load template or Copy existing checklist" at bounding box center [83, 189] width 108 height 8
click at [48, 189] on link "Load template" at bounding box center [47, 188] width 36 height 7
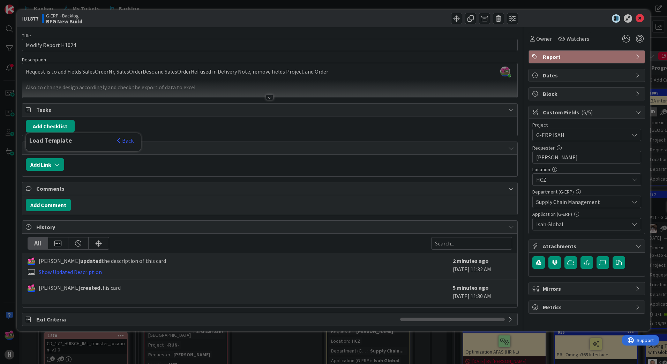
click at [105, 143] on div "Load Template" at bounding box center [71, 141] width 84 height 8
drag, startPoint x: 105, startPoint y: 143, endPoint x: 127, endPoint y: 142, distance: 22.0
click at [125, 142] on button "Back" at bounding box center [125, 141] width 17 height 8
click at [84, 191] on link "Copy existing" at bounding box center [86, 188] width 32 height 7
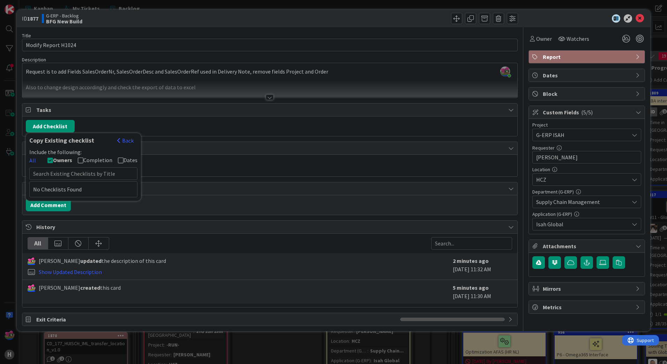
click at [52, 159] on icon at bounding box center [50, 160] width 6 height 6
click at [56, 177] on input "text" at bounding box center [83, 173] width 108 height 13
type input "prep"
type textarea "x"
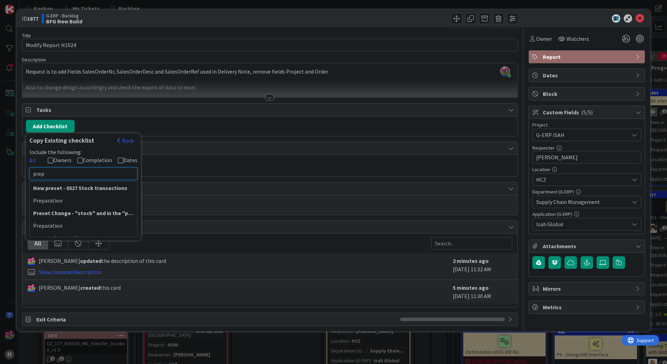
type input "prepa"
type textarea "x"
type input "preparation"
type textarea "x"
type input "preparation"
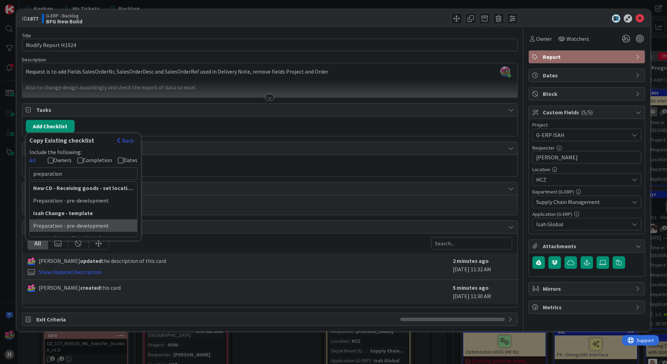
click at [84, 227] on div "Preparation - pre-development" at bounding box center [83, 225] width 107 height 13
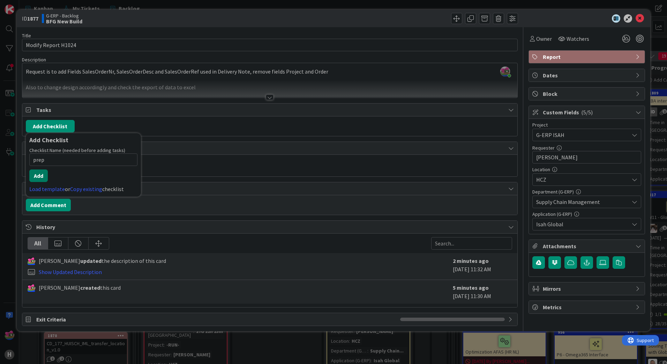
click at [38, 175] on button "Add" at bounding box center [38, 175] width 18 height 13
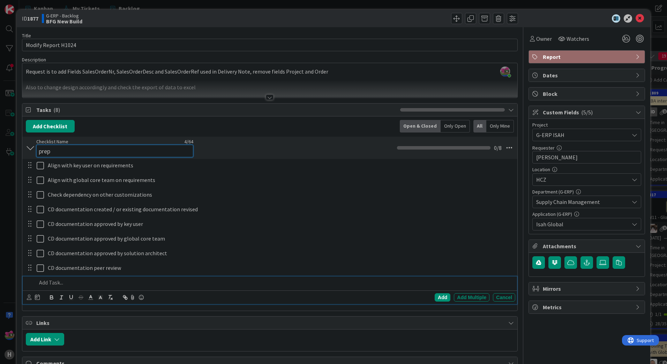
drag, startPoint x: 60, startPoint y: 148, endPoint x: 33, endPoint y: 145, distance: 26.6
click at [33, 145] on div "prep Checklist Name 4 / 64 prep 0 / 8" at bounding box center [269, 148] width 495 height 22
type textarea "x"
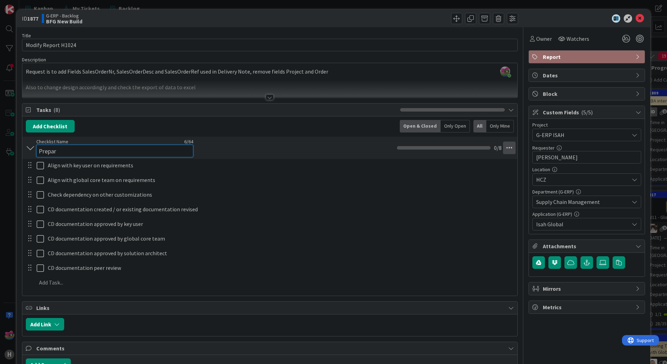
type input "Prepar"
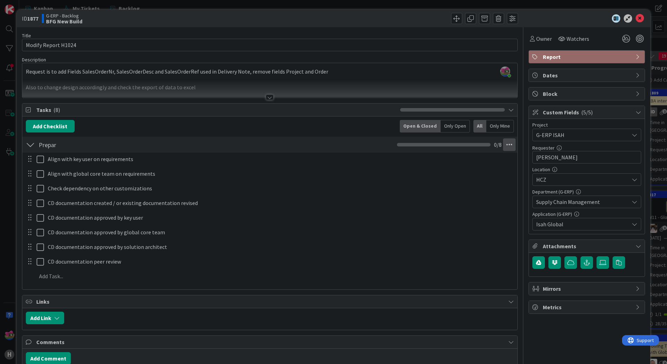
click at [503, 149] on icon at bounding box center [509, 144] width 13 height 13
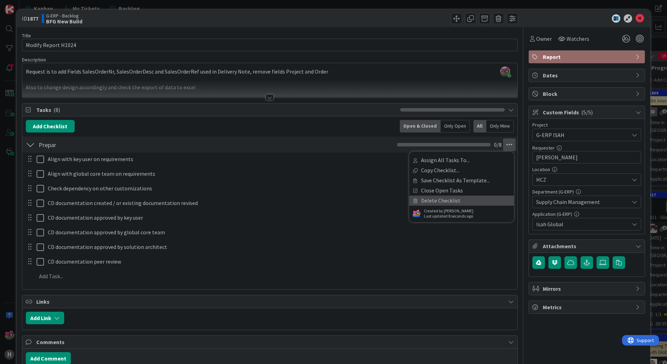
click at [448, 198] on link "Delete Checklist" at bounding box center [461, 201] width 105 height 10
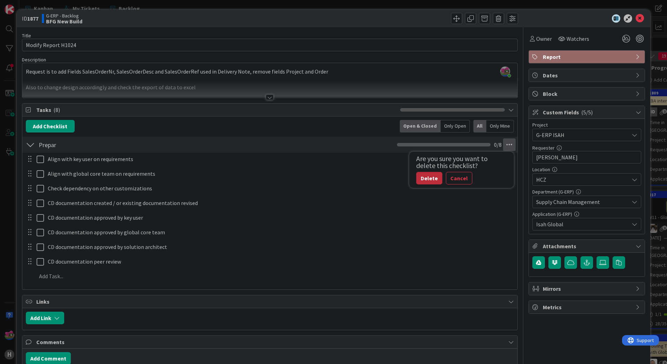
click at [424, 181] on button "Delete" at bounding box center [429, 178] width 26 height 13
type textarea "x"
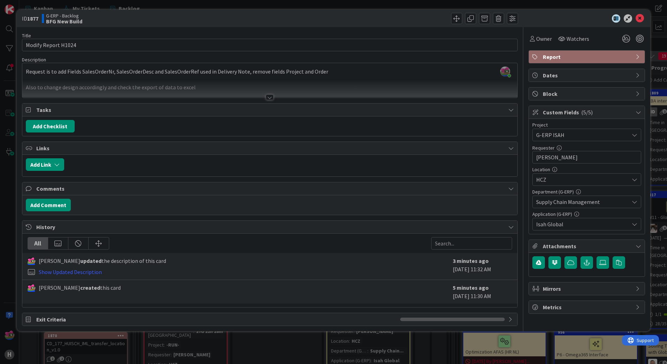
click at [419, 174] on div "Add Link" at bounding box center [269, 166] width 495 height 22
click at [52, 124] on button "Add Checklist" at bounding box center [50, 126] width 49 height 13
click at [54, 191] on link "Load template" at bounding box center [47, 188] width 36 height 7
click at [122, 140] on button "Back" at bounding box center [125, 141] width 17 height 8
type input "p"
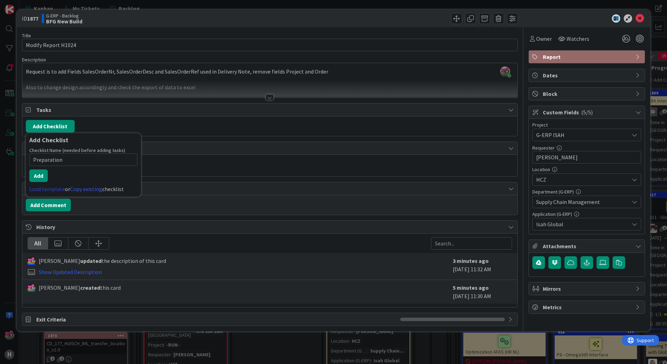
type input "Preparation"
click at [44, 188] on link "Load template" at bounding box center [47, 188] width 36 height 7
click at [117, 139] on span "button" at bounding box center [118, 141] width 3 height 6
click at [86, 191] on link "Copy existing" at bounding box center [86, 188] width 32 height 7
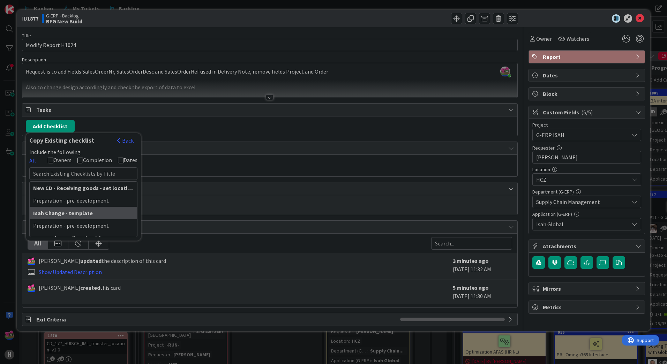
click at [78, 215] on strong "Isah Change - template" at bounding box center [63, 213] width 60 height 7
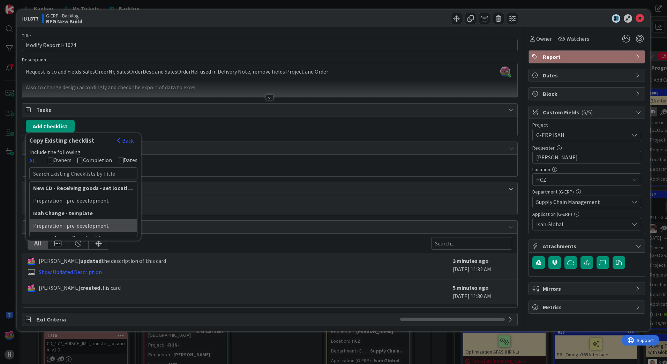
click at [79, 223] on div "Preparation - pre-development" at bounding box center [83, 225] width 107 height 13
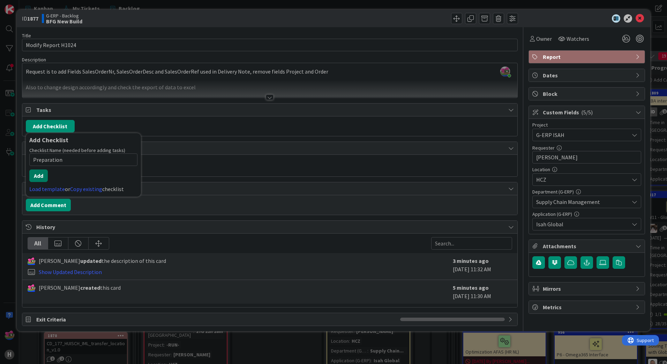
click at [38, 174] on button "Add" at bounding box center [38, 175] width 18 height 13
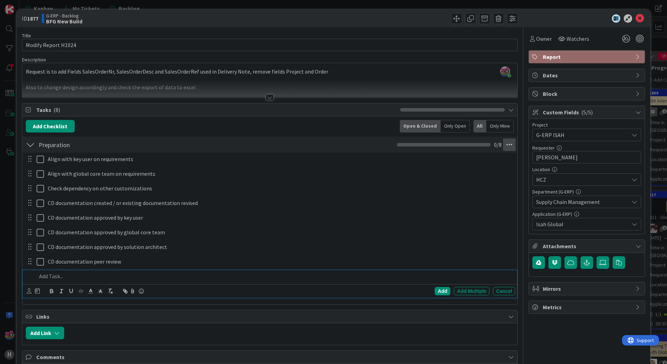
click at [503, 146] on icon at bounding box center [509, 144] width 13 height 13
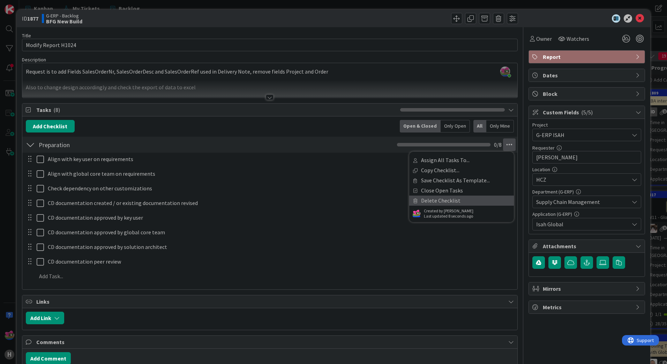
click at [443, 204] on link "Delete Checklist" at bounding box center [461, 201] width 105 height 10
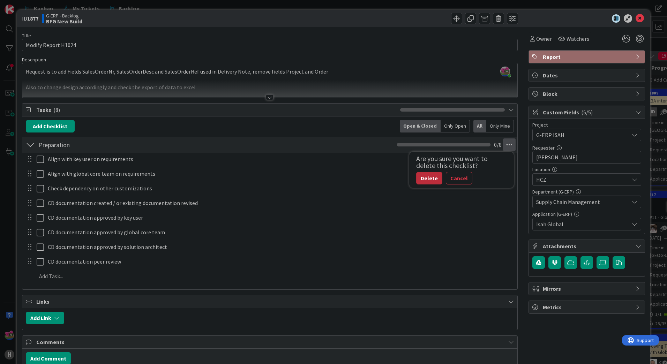
click at [422, 179] on button "Delete" at bounding box center [429, 178] width 26 height 13
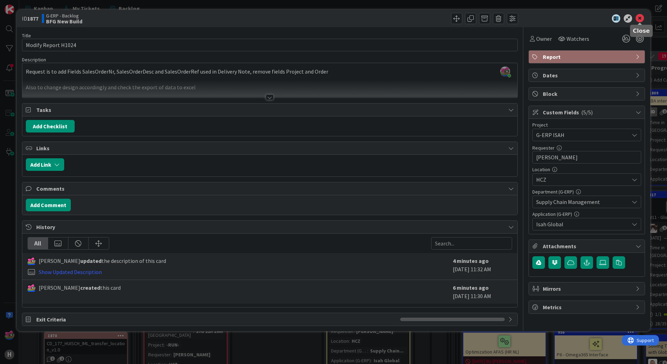
click at [637, 18] on icon at bounding box center [639, 18] width 8 height 8
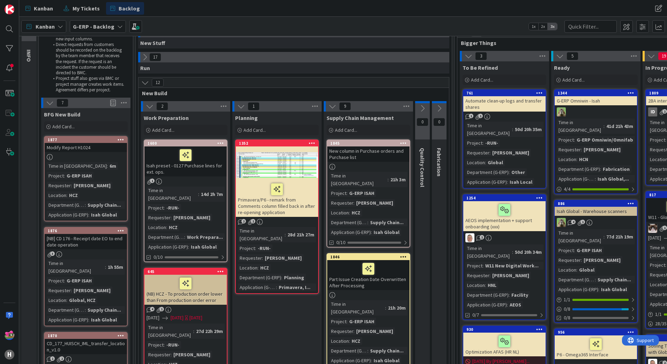
type textarea "x"
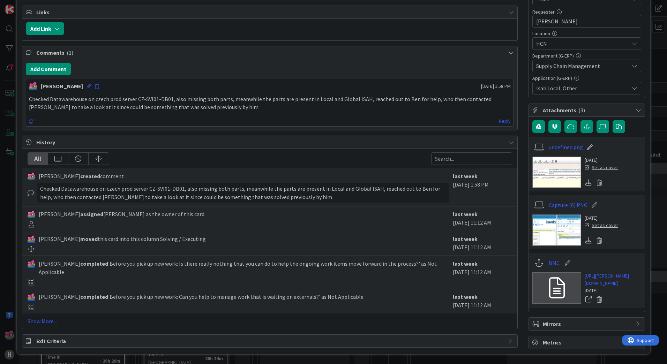
scroll to position [158, 0]
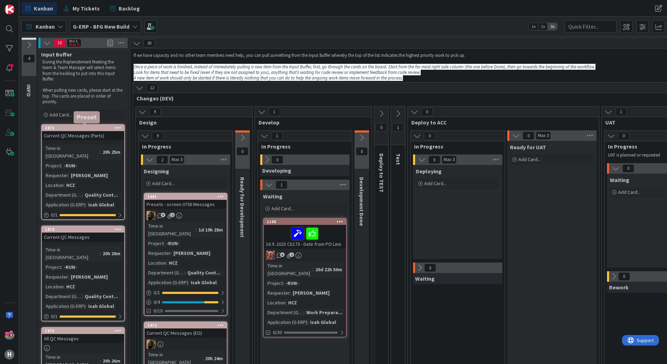
click at [64, 128] on div "1873" at bounding box center [84, 128] width 79 height 5
click at [120, 10] on span "Backlog" at bounding box center [129, 8] width 21 height 8
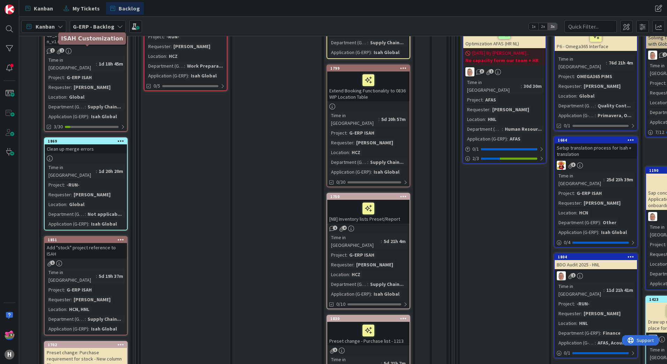
scroll to position [349, 0]
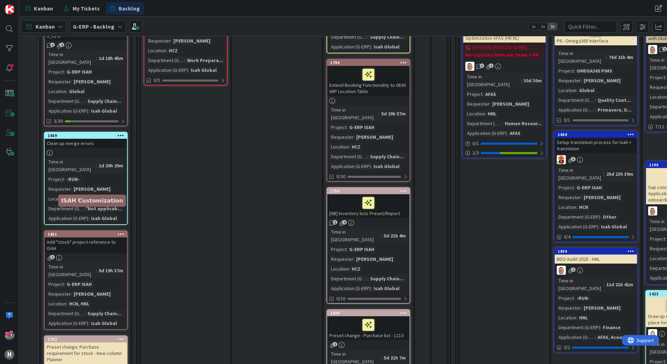
click at [78, 232] on div "1851" at bounding box center [87, 234] width 79 height 5
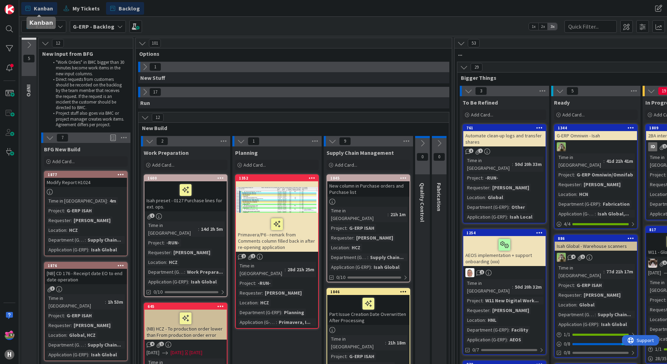
click at [47, 10] on span "Kanban" at bounding box center [43, 8] width 19 height 8
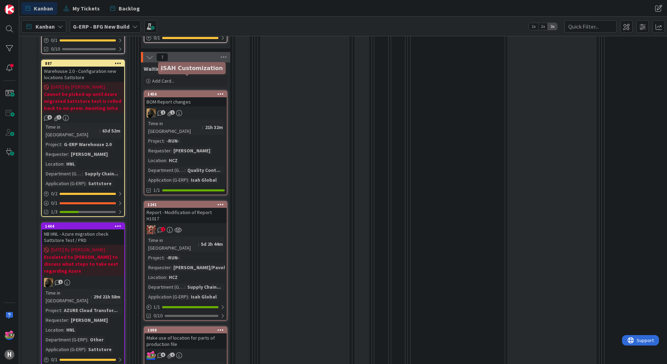
click at [190, 92] on div "1456" at bounding box center [186, 94] width 79 height 5
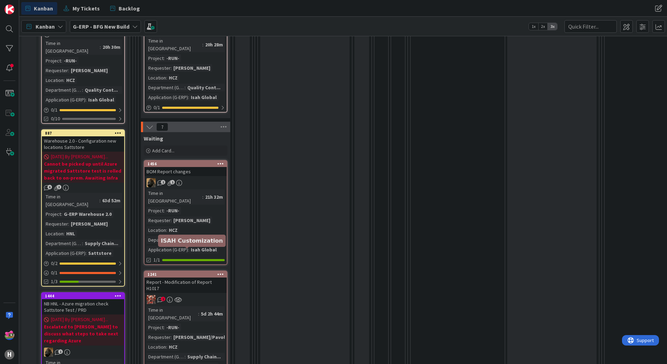
click at [183, 272] on div "1241" at bounding box center [186, 274] width 79 height 5
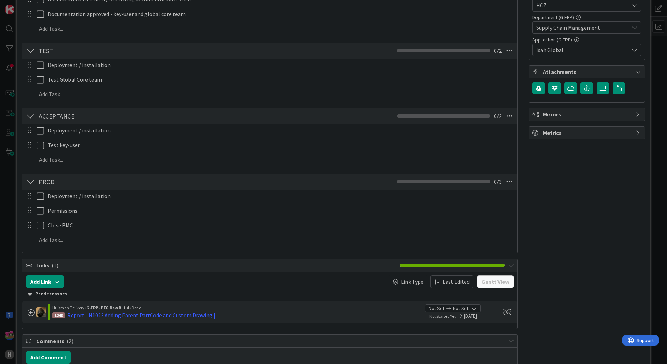
scroll to position [70, 0]
